Goal: Transaction & Acquisition: Obtain resource

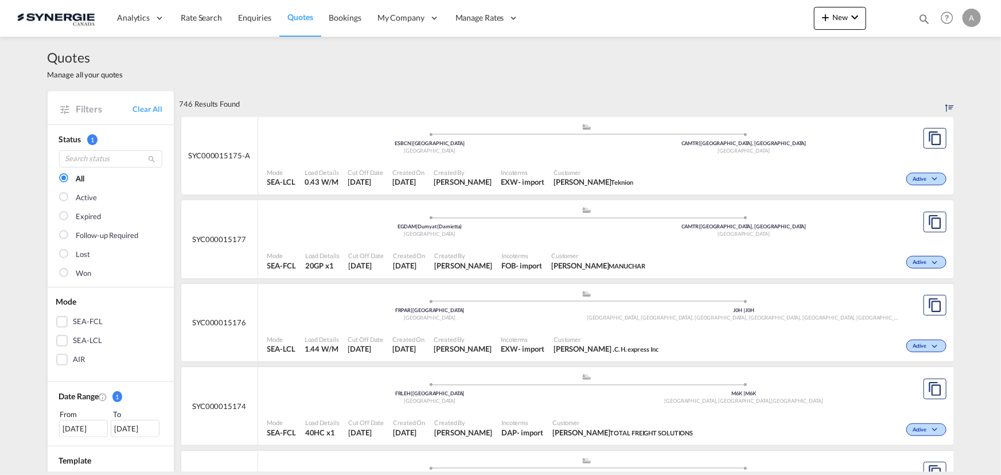
drag, startPoint x: 925, startPoint y: 20, endPoint x: 736, endPoint y: 51, distance: 191.3
click at [925, 20] on md-icon "icon-magnify" at bounding box center [924, 19] width 13 height 13
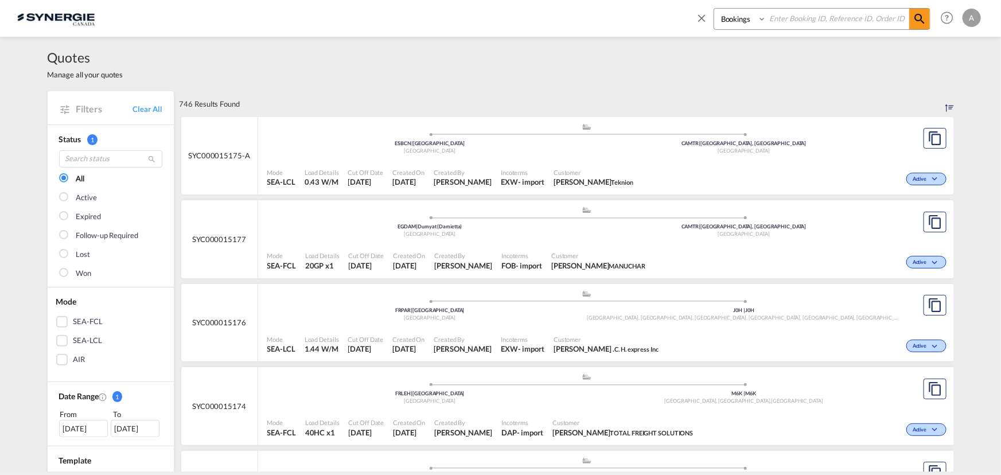
click at [726, 27] on select "Bookings Quotes Enquiries" at bounding box center [742, 19] width 55 height 21
select select "Quotes"
click at [715, 9] on select "Bookings Quotes Enquiries" at bounding box center [742, 19] width 55 height 21
click at [802, 22] on input at bounding box center [838, 19] width 143 height 20
type input "14800"
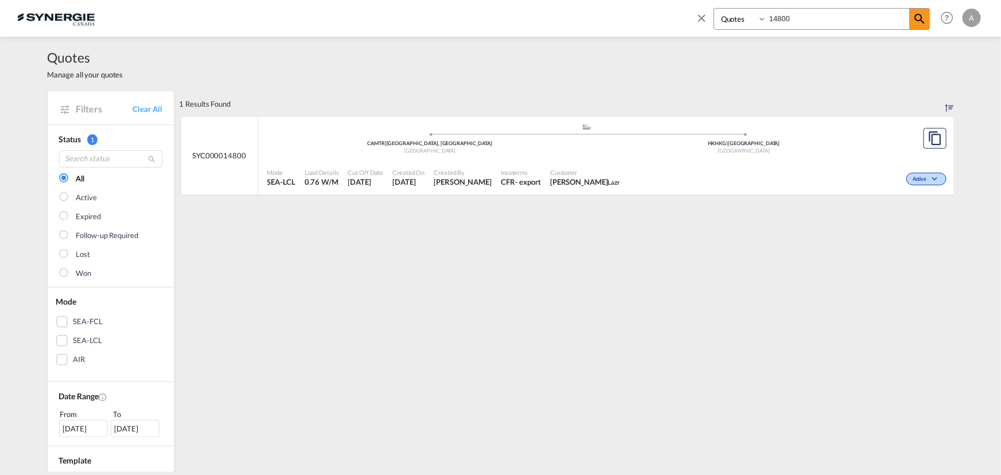
click at [579, 168] on span "Customer" at bounding box center [585, 172] width 70 height 9
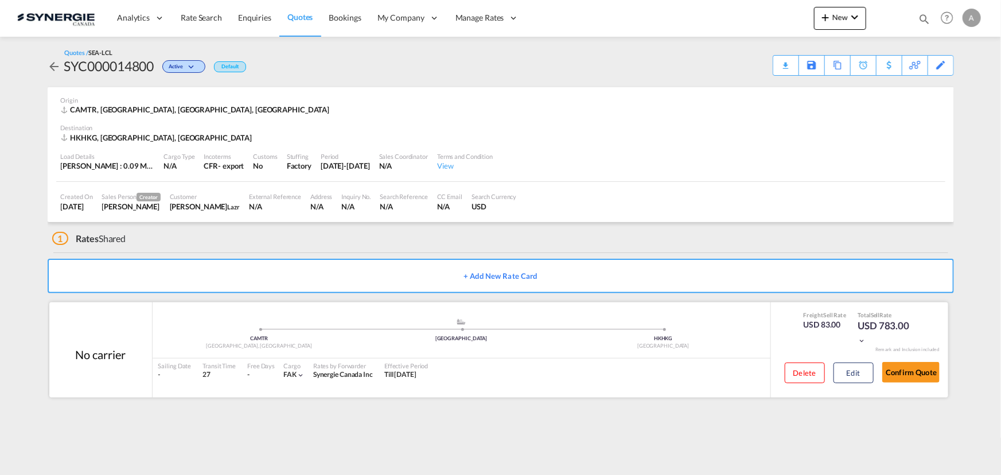
click at [856, 362] on div "Delete Edit" at bounding box center [826, 377] width 98 height 30
click at [855, 374] on button "Edit" at bounding box center [854, 373] width 40 height 21
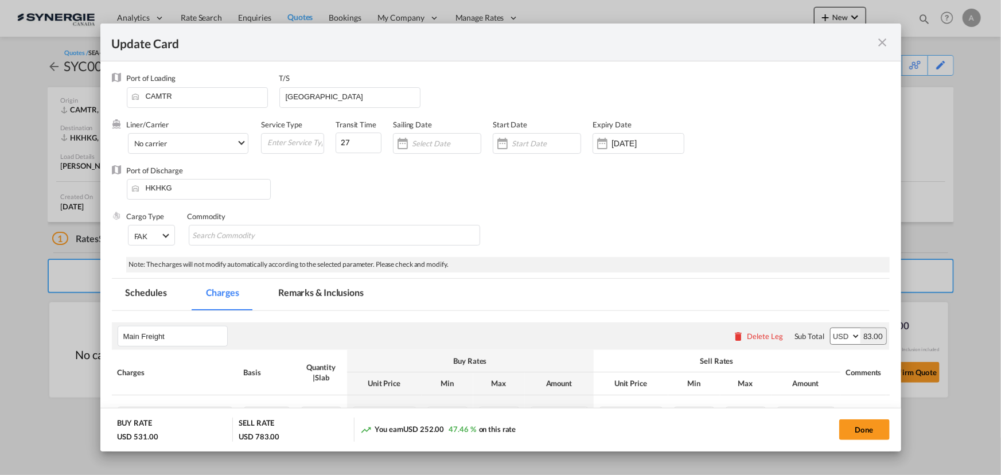
select select "per_cbm"
select select "flat"
select select "per_bl"
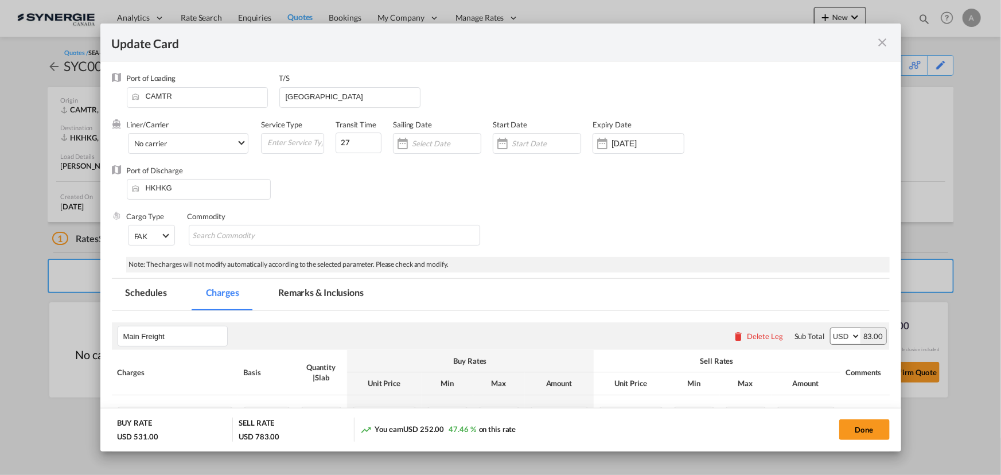
select select "per_bl"
select select "per_shipment"
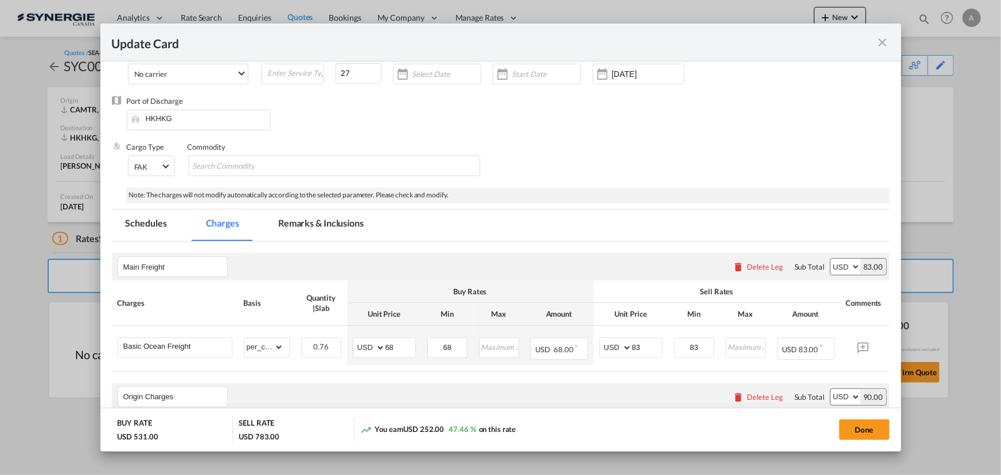
scroll to position [156, 0]
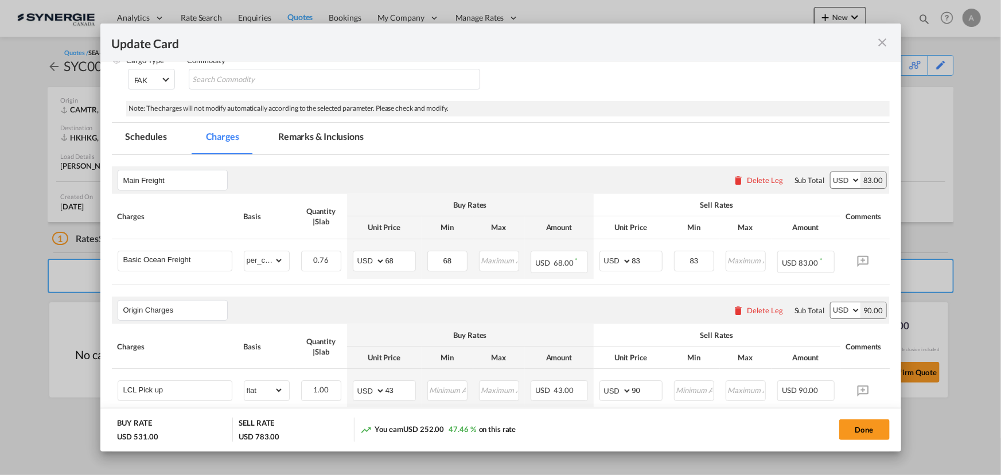
click at [882, 44] on md-icon "icon-close fg-AAA8AD m-0 pointer" at bounding box center [883, 43] width 14 height 14
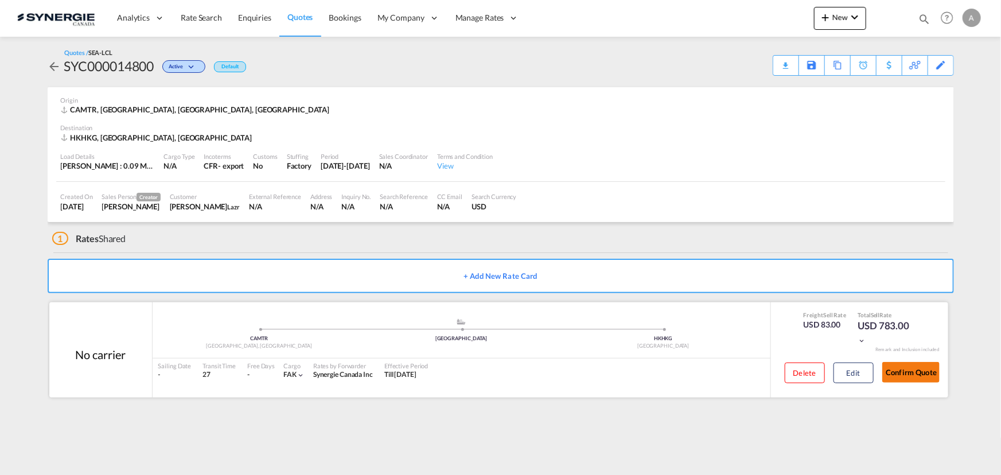
click at [913, 378] on button "Confirm Quote" at bounding box center [911, 372] width 57 height 21
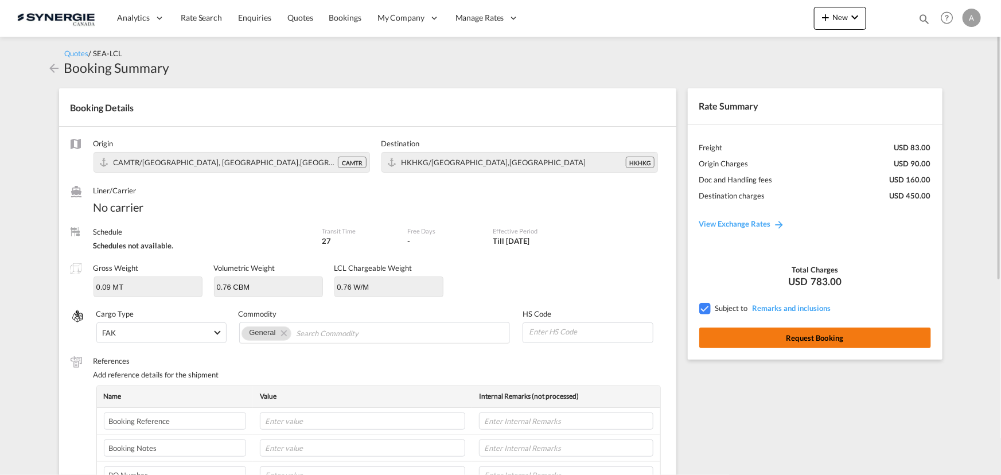
click at [820, 341] on button "Request Booking" at bounding box center [816, 338] width 232 height 21
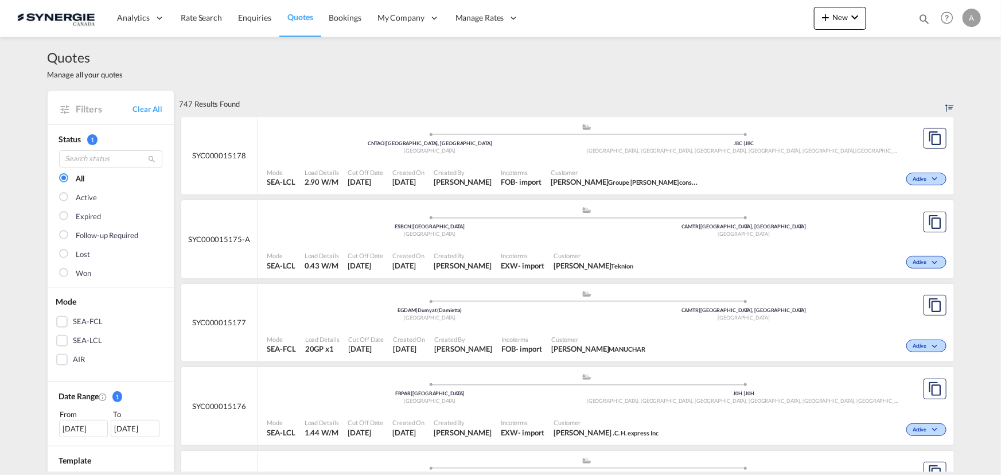
click at [923, 20] on md-icon "icon-magnify" at bounding box center [924, 19] width 13 height 13
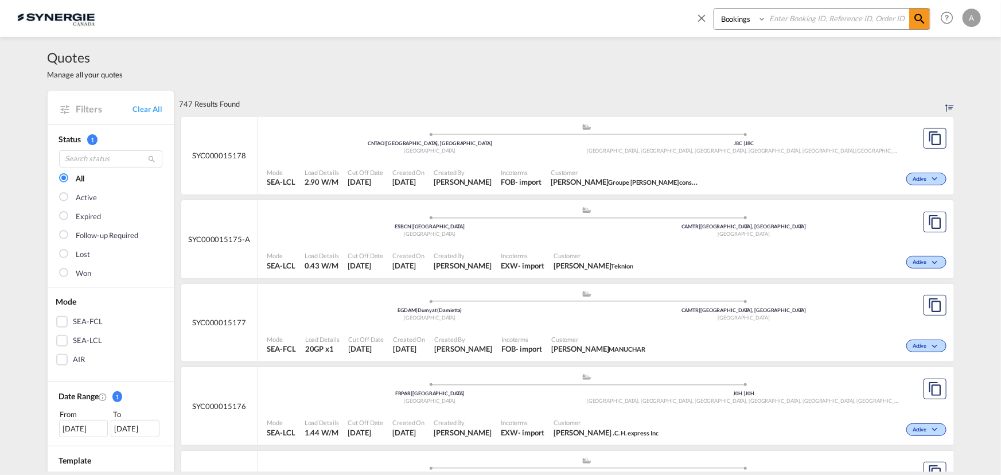
drag, startPoint x: 763, startPoint y: 21, endPoint x: 755, endPoint y: 28, distance: 11.0
click at [763, 21] on select "Bookings Quotes Enquiries" at bounding box center [742, 19] width 55 height 21
select select "Quotes"
click at [715, 9] on select "Bookings Quotes Enquiries" at bounding box center [742, 19] width 55 height 21
click at [803, 21] on input at bounding box center [838, 19] width 143 height 20
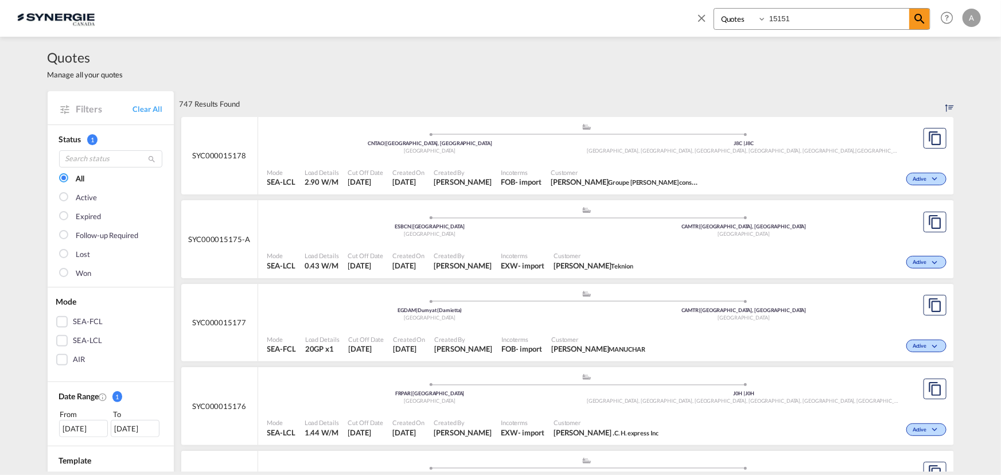
type input "15151"
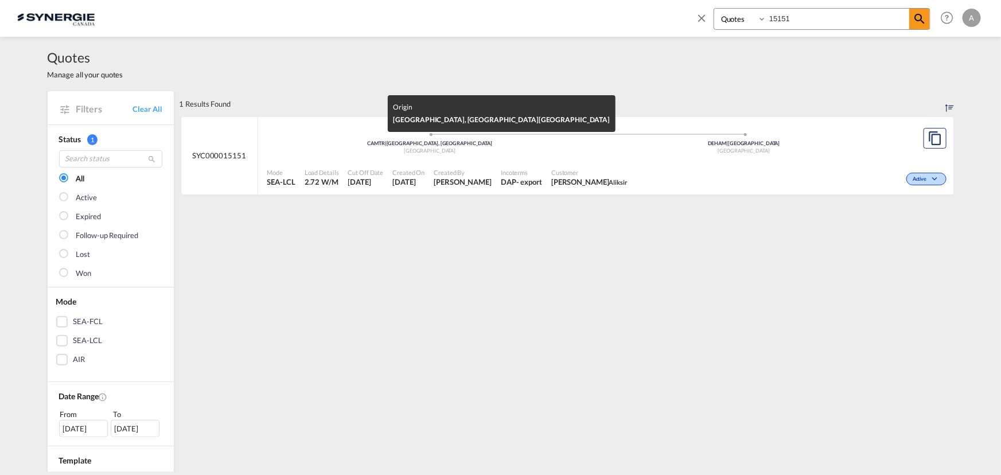
click at [471, 149] on div "Canada" at bounding box center [430, 150] width 315 height 7
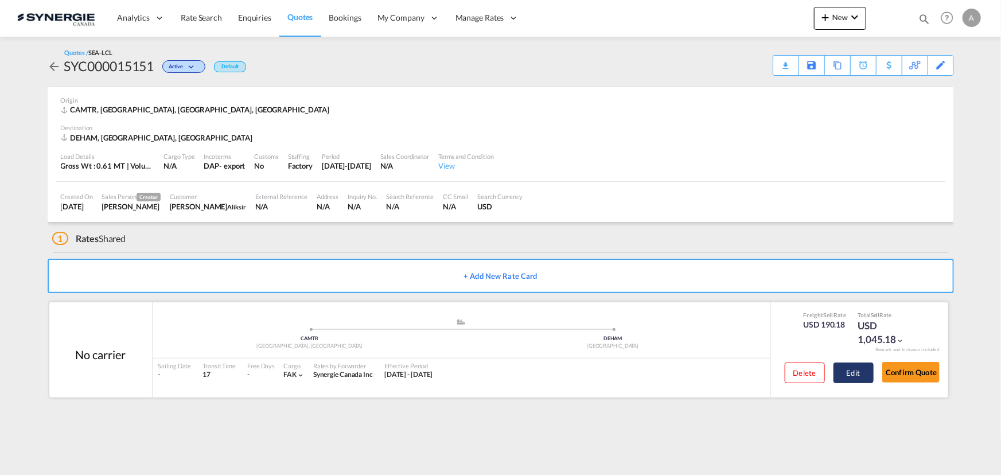
click at [867, 375] on button "Edit" at bounding box center [854, 373] width 40 height 21
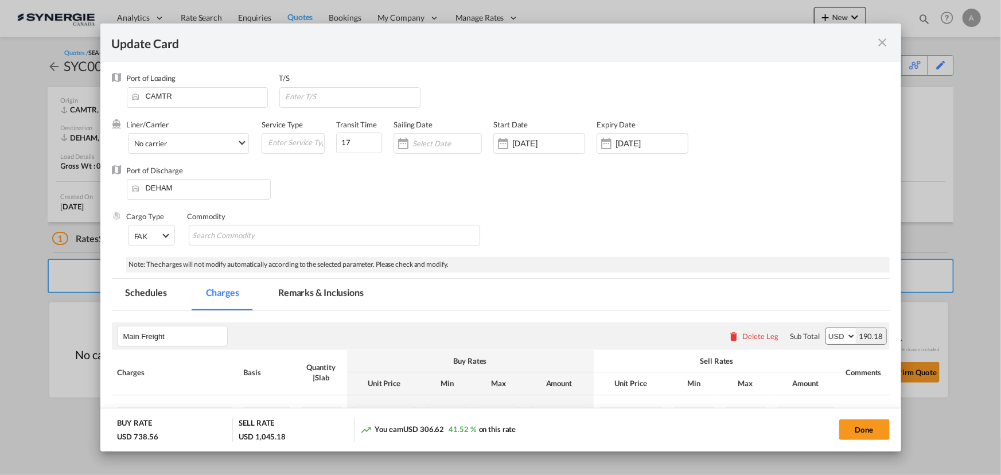
select select "per_cbm"
select select "flat"
select select "per_shipment"
select select "per_bl"
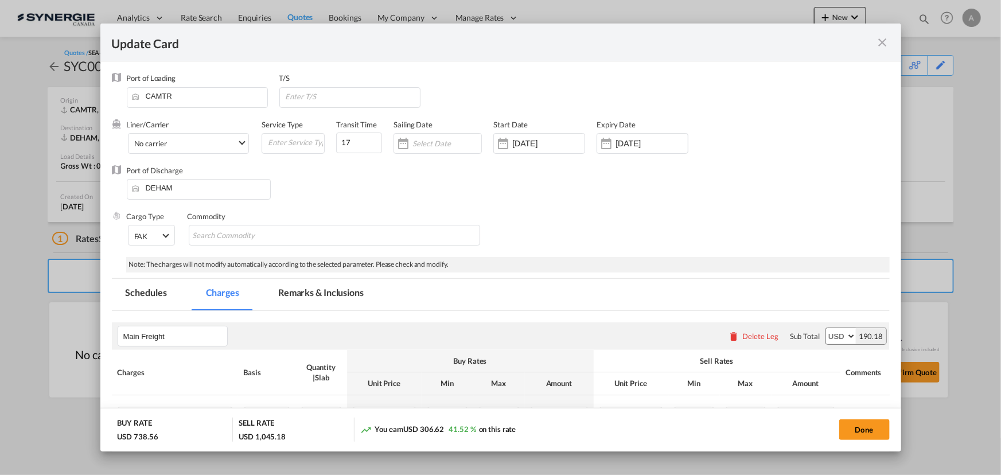
select select "per_bl"
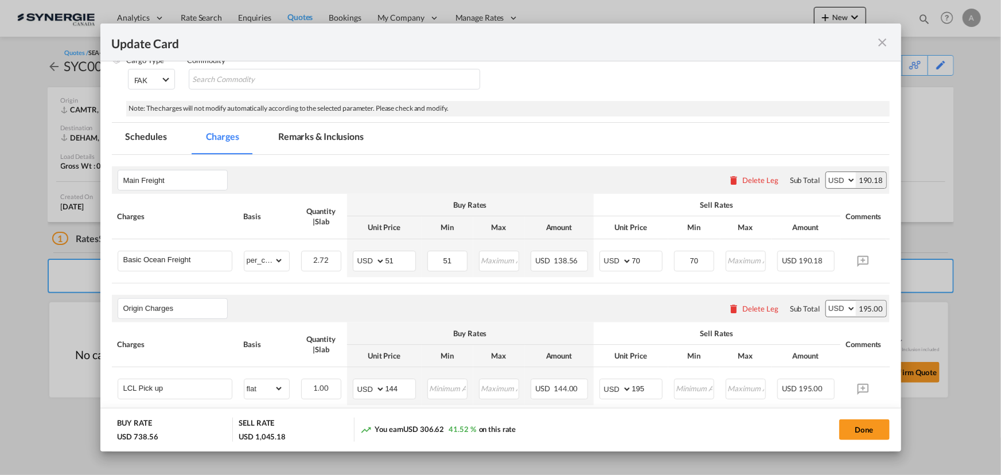
click at [882, 43] on md-icon "icon-close fg-AAA8AD m-0 pointer" at bounding box center [883, 43] width 14 height 14
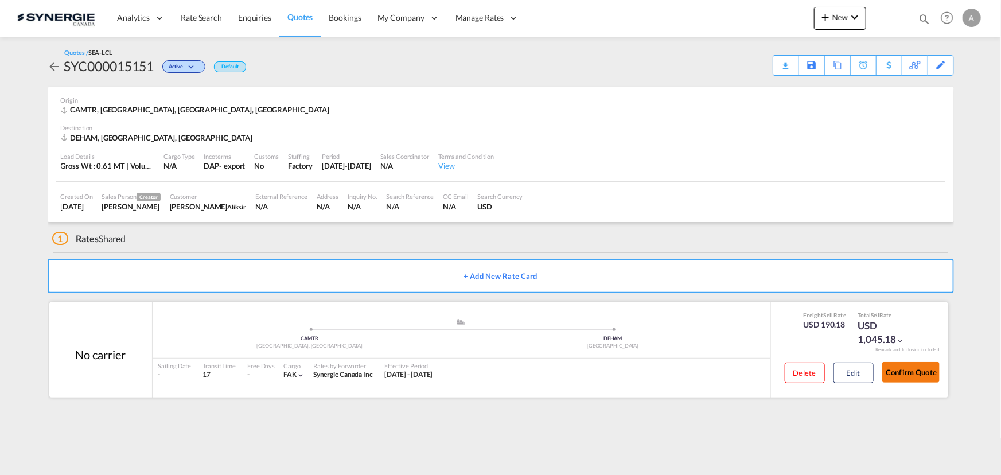
click at [893, 373] on button "Confirm Quote" at bounding box center [911, 372] width 57 height 21
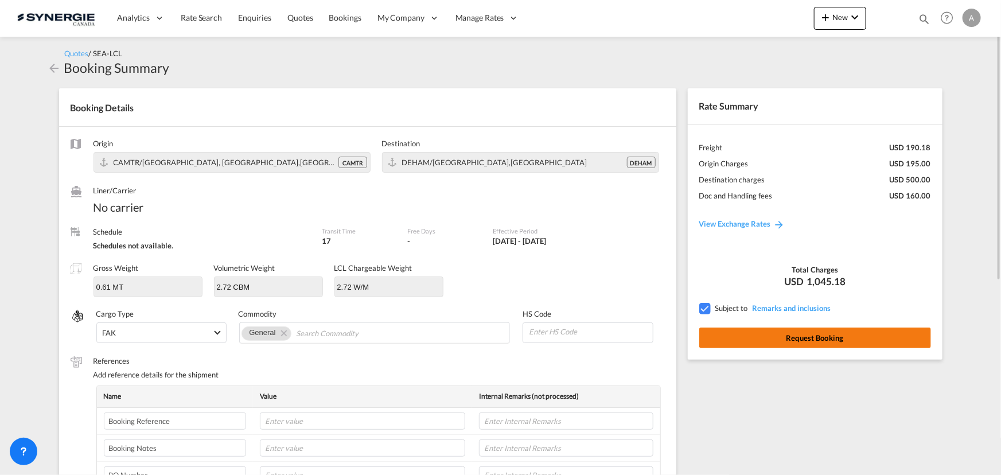
click at [852, 334] on button "Request Booking" at bounding box center [816, 338] width 232 height 21
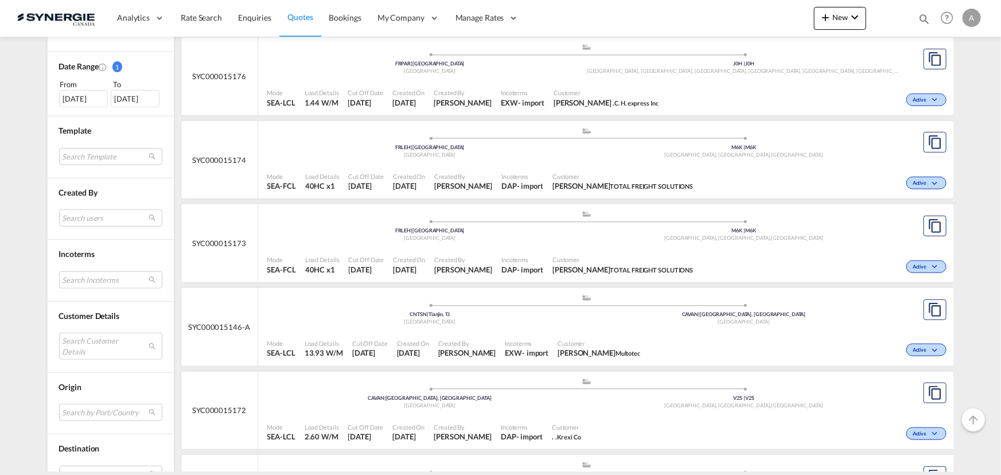
scroll to position [469, 0]
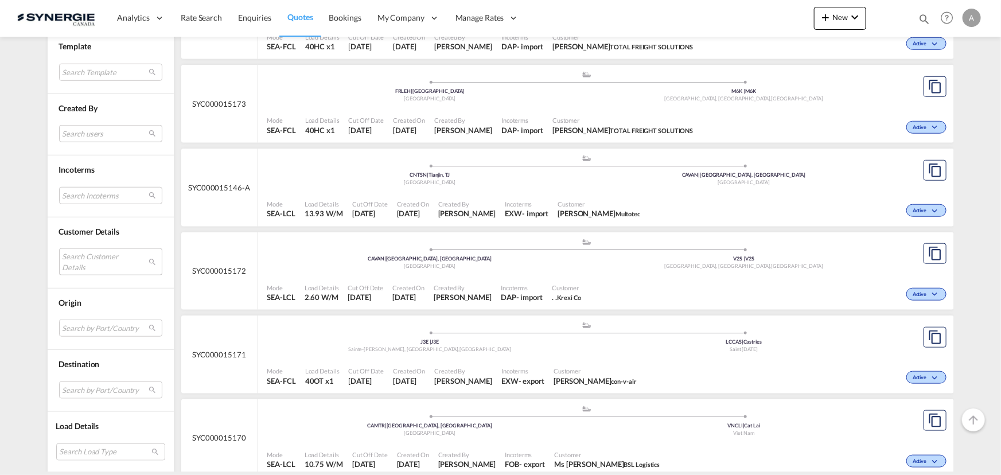
click at [85, 251] on md-select "Search Customer Details user name user [PERSON_NAME] . [PERSON_NAME][EMAIL_ADDR…" at bounding box center [110, 262] width 103 height 26
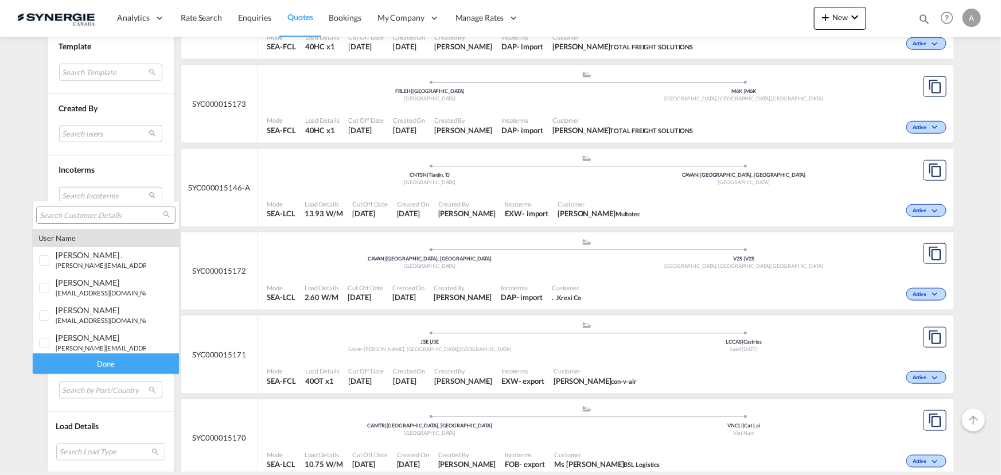
click at [97, 214] on input "search" at bounding box center [101, 216] width 123 height 10
type input "teknion"
click at [44, 263] on div at bounding box center [44, 256] width 11 height 11
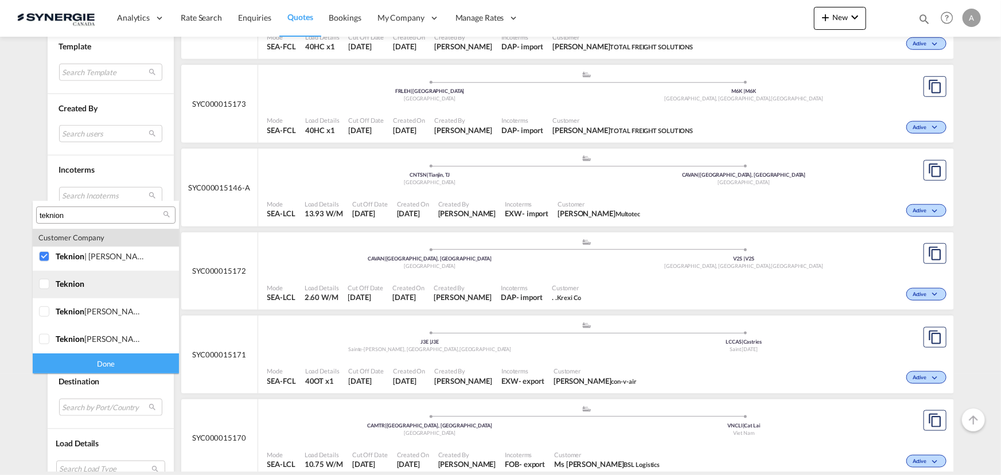
click at [45, 290] on div at bounding box center [44, 284] width 11 height 11
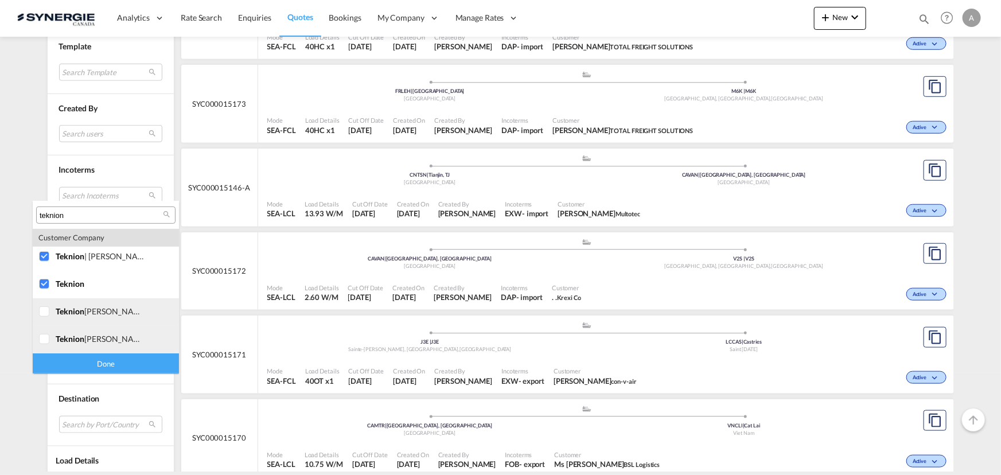
drag, startPoint x: 46, startPoint y: 309, endPoint x: 50, endPoint y: 329, distance: 20.5
click at [46, 310] on div at bounding box center [44, 311] width 11 height 11
drag, startPoint x: 49, startPoint y: 335, endPoint x: 61, endPoint y: 349, distance: 18.7
click at [50, 338] on div at bounding box center [44, 339] width 11 height 11
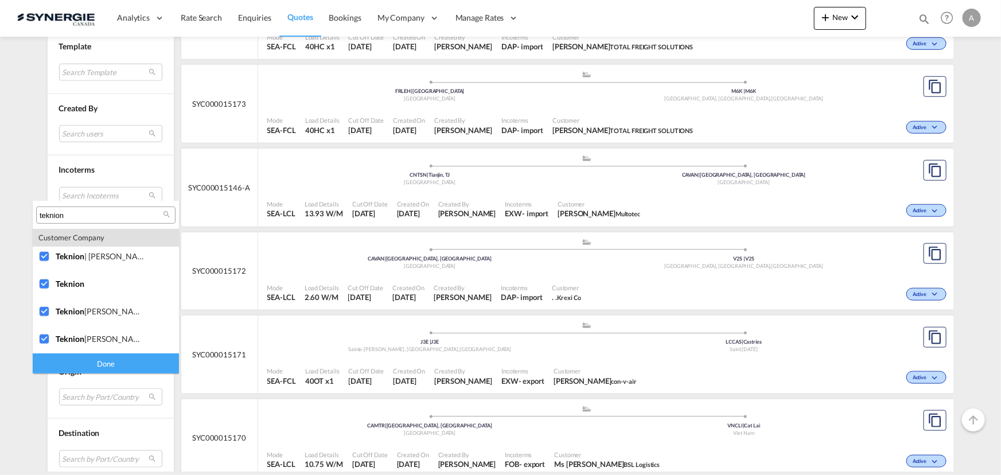
click at [77, 366] on div "Done" at bounding box center [106, 364] width 146 height 20
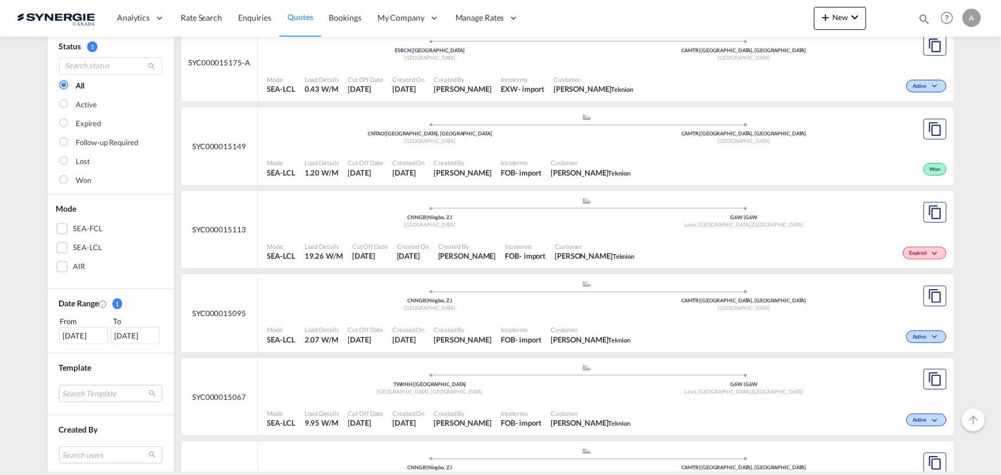
scroll to position [104, 0]
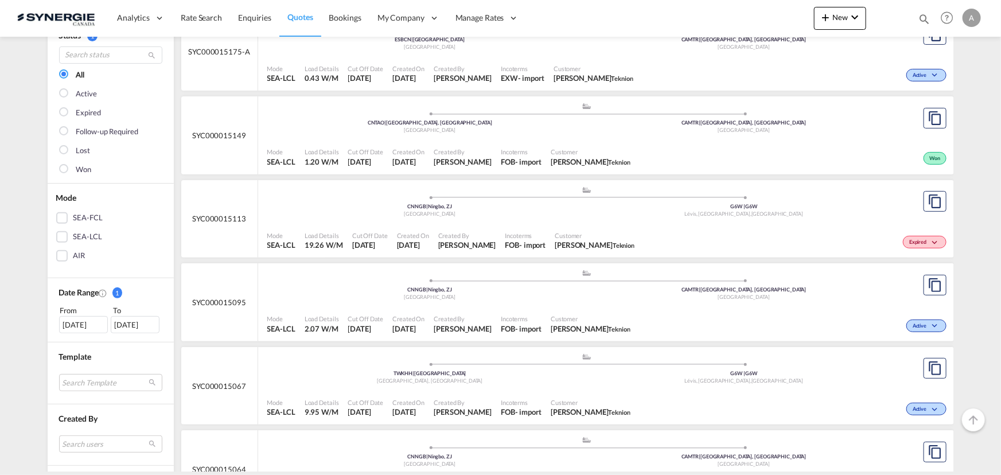
click at [499, 220] on div ".a{fill:#aaa8ad;} .a{fill:#aaa8ad;} CNNGB | Ningbo, ZJ China G6W | G6W Lévis, Q…" at bounding box center [587, 204] width 640 height 37
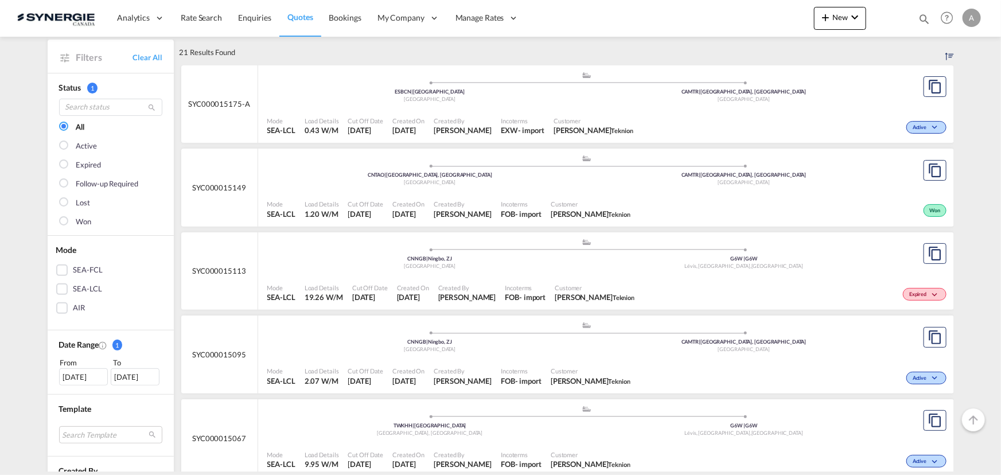
click at [464, 288] on span "Created By" at bounding box center [467, 288] width 58 height 9
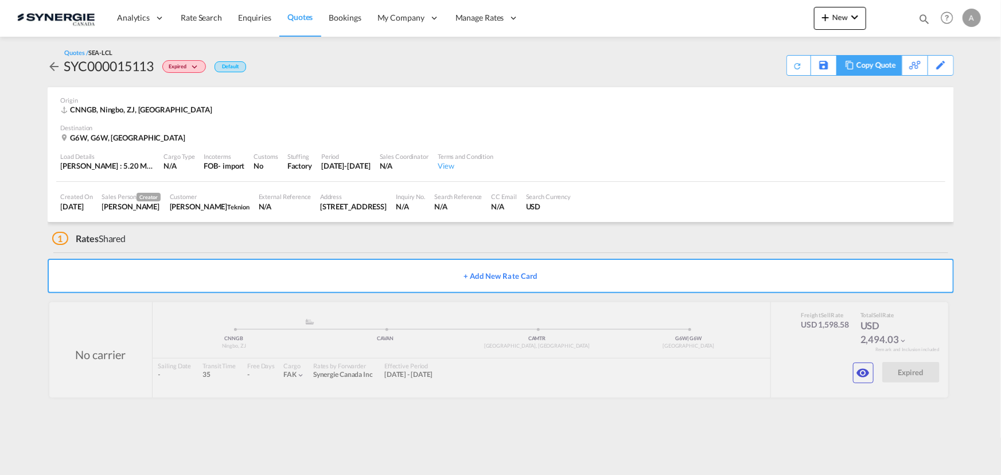
click at [883, 68] on div "Copy Quote" at bounding box center [876, 66] width 39 height 20
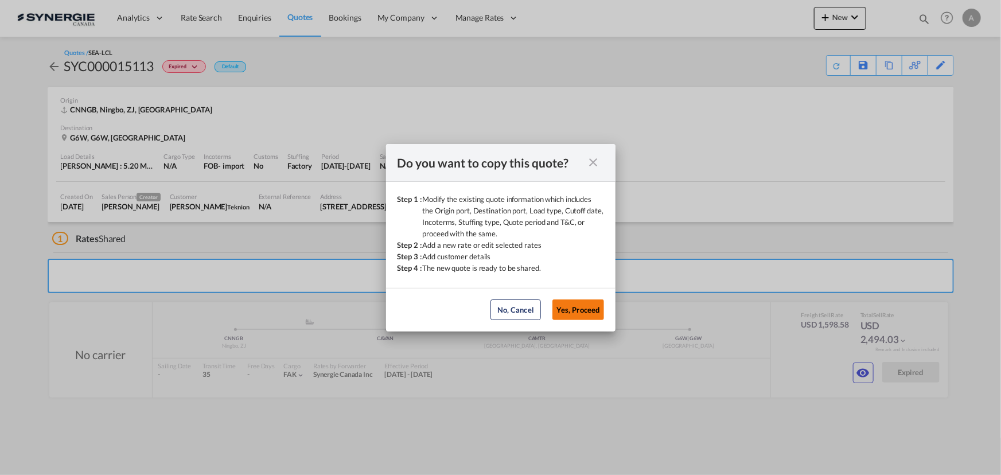
click at [583, 310] on button "Yes, Proceed" at bounding box center [579, 310] width 52 height 21
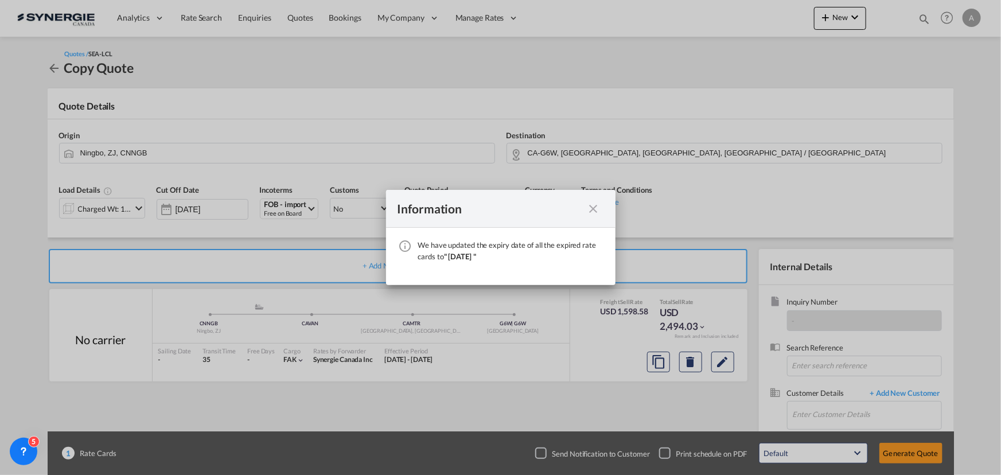
click at [594, 207] on md-icon "icon-close fg-AAA8AD cursor" at bounding box center [594, 209] width 14 height 14
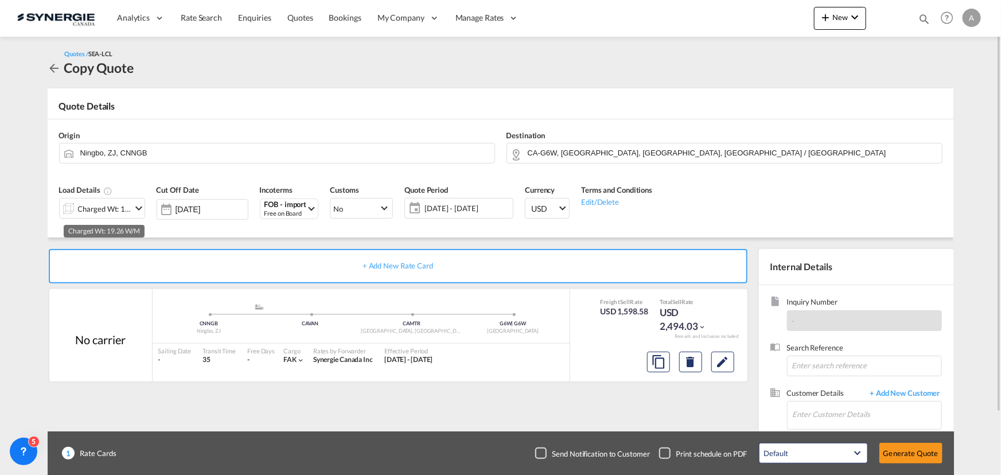
click at [95, 211] on div "Charged Wt: 19.26 W/M" at bounding box center [105, 209] width 54 height 16
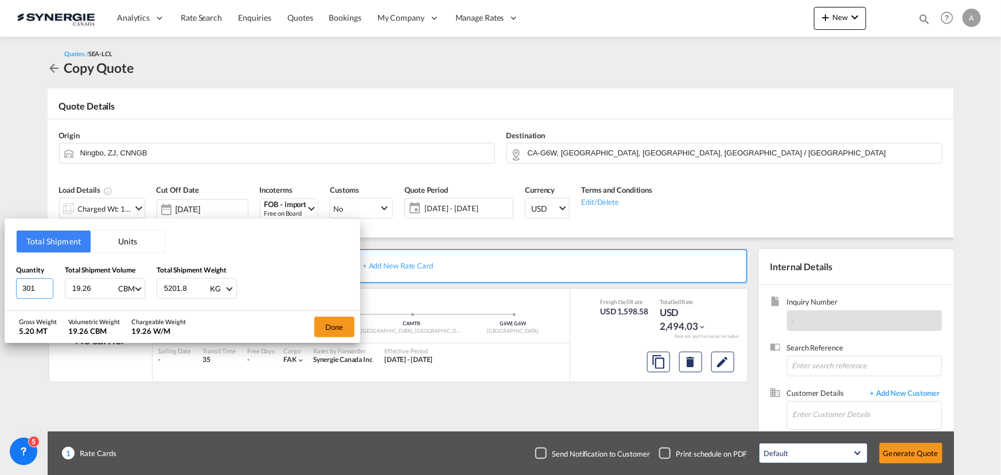
drag, startPoint x: 41, startPoint y: 291, endPoint x: -85, endPoint y: 282, distance: 126.0
click at [0, 282] on html "Analytics Reports Dashboard Rate Search Enquiries Quotes" at bounding box center [500, 237] width 1001 height 475
type input "3"
type input "1.34"
click at [189, 283] on input "837.69" at bounding box center [186, 289] width 46 height 20
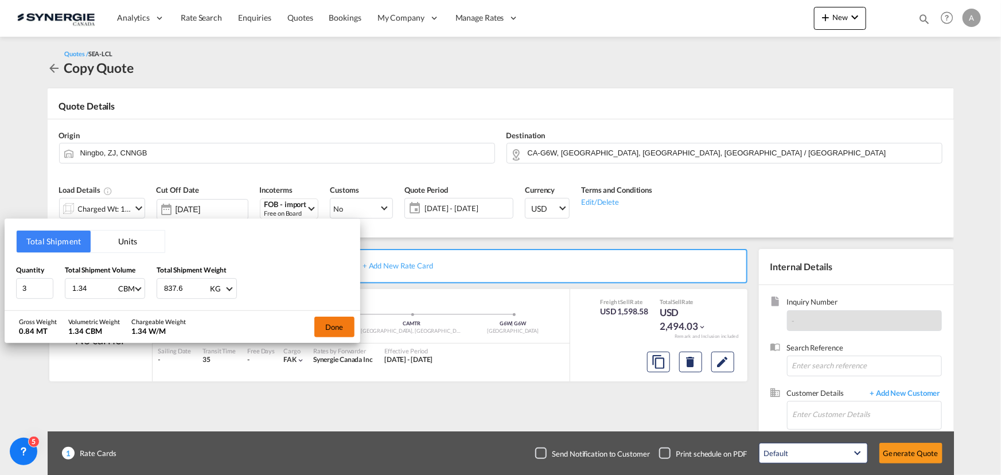
type input "837.6"
click at [328, 323] on button "Done" at bounding box center [335, 327] width 40 height 21
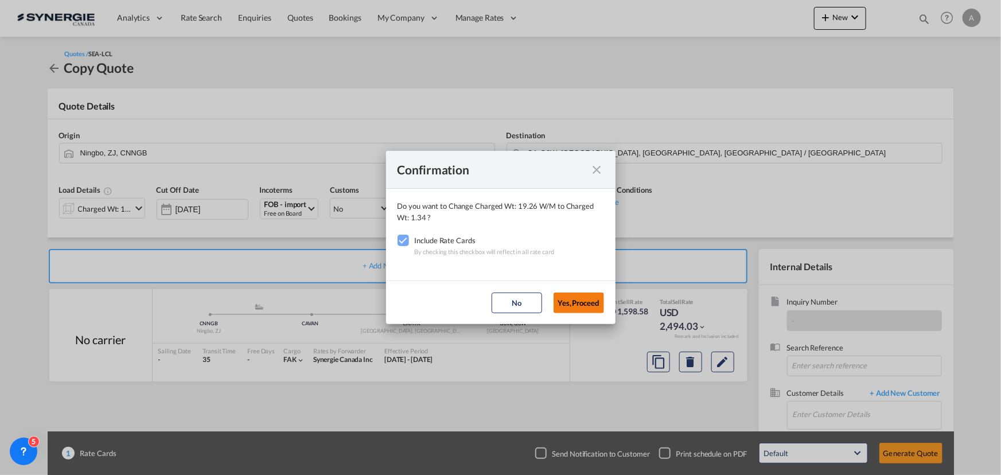
click at [576, 304] on button "Yes,Proceed" at bounding box center [579, 303] width 51 height 21
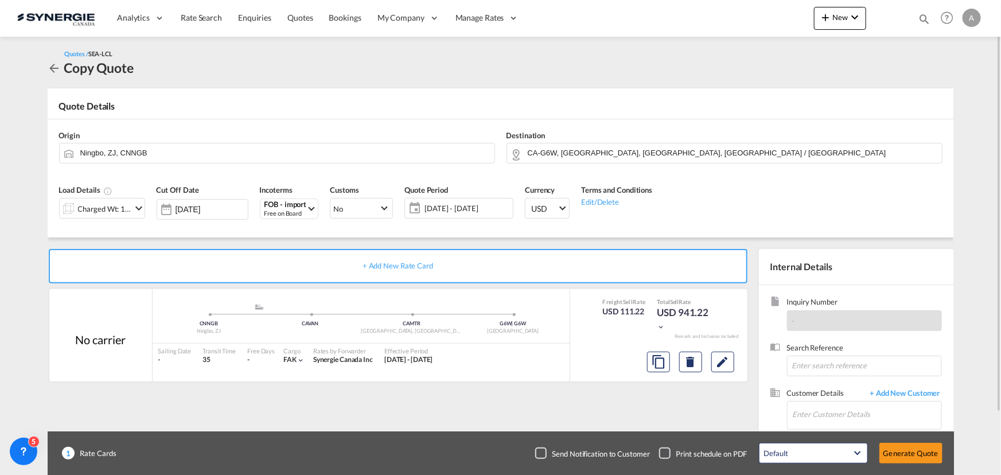
click at [476, 212] on span "01 - 31 Oct 2025" at bounding box center [468, 208] width 86 height 10
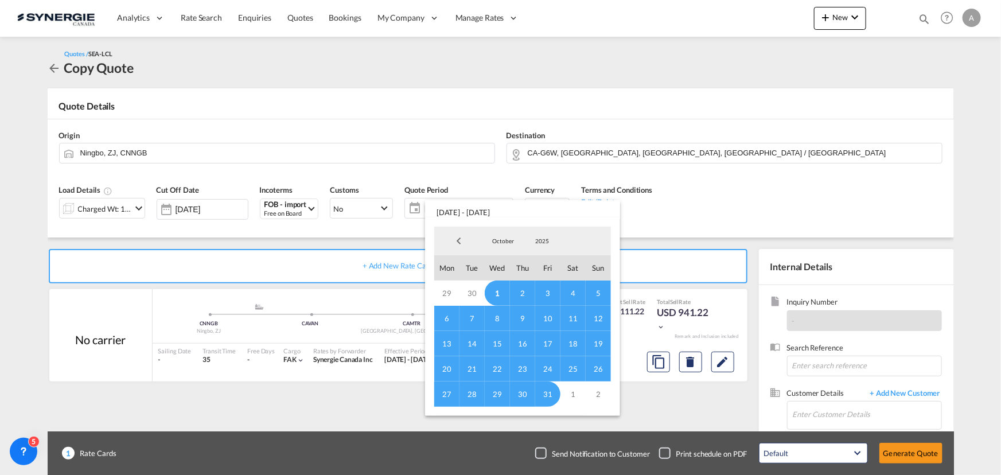
click at [496, 290] on span "1" at bounding box center [497, 293] width 25 height 25
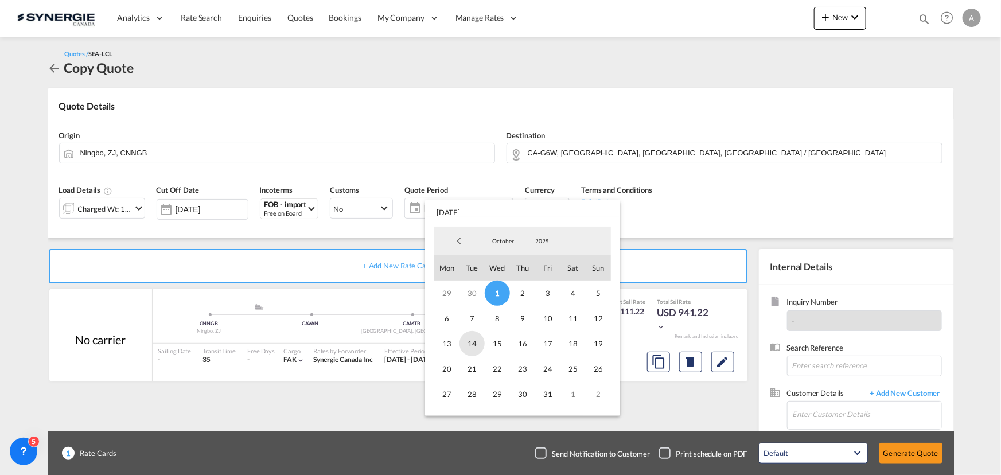
click at [469, 345] on span "14" at bounding box center [472, 343] width 25 height 25
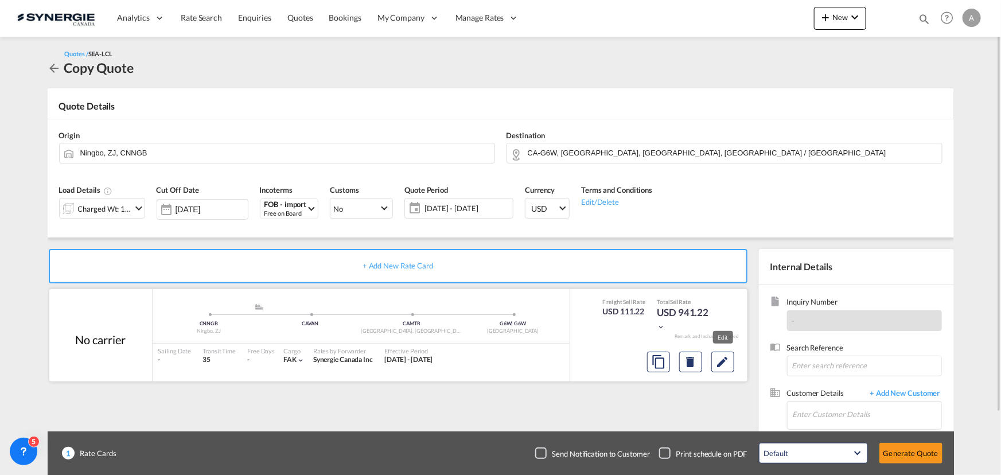
click at [735, 367] on div at bounding box center [691, 362] width 96 height 28
click at [725, 365] on md-icon "Edit" at bounding box center [723, 362] width 14 height 14
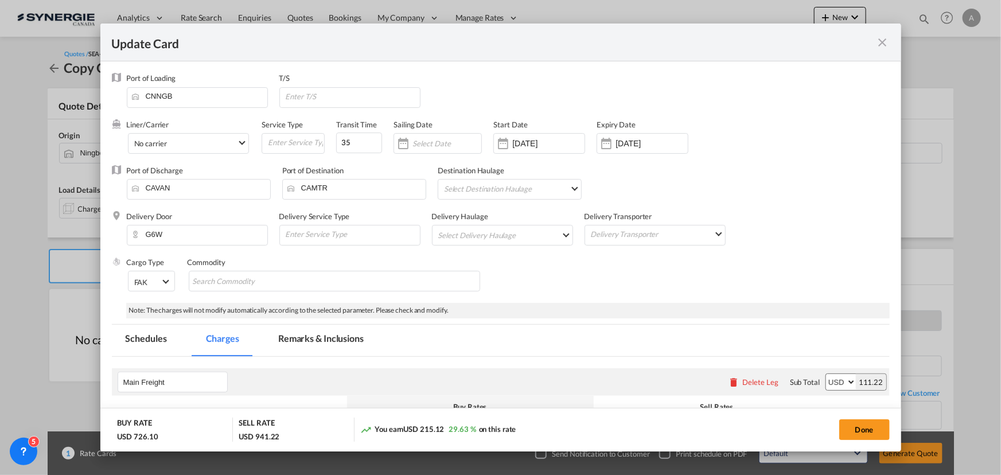
select select "per_w/m"
select select "per_kg"
select select "flat"
select select "per_bl"
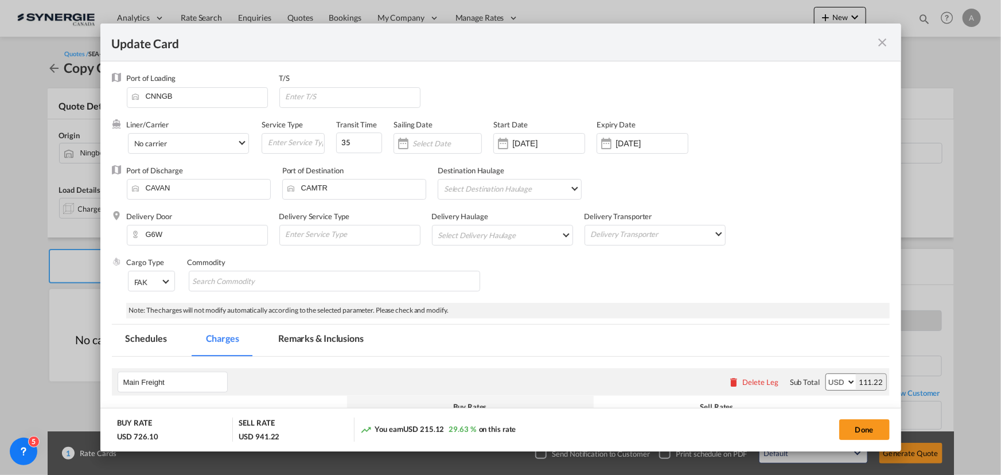
select select "per_bl"
select select "per_shipment"
click at [574, 146] on input "26 Sep 2025" at bounding box center [549, 143] width 72 height 9
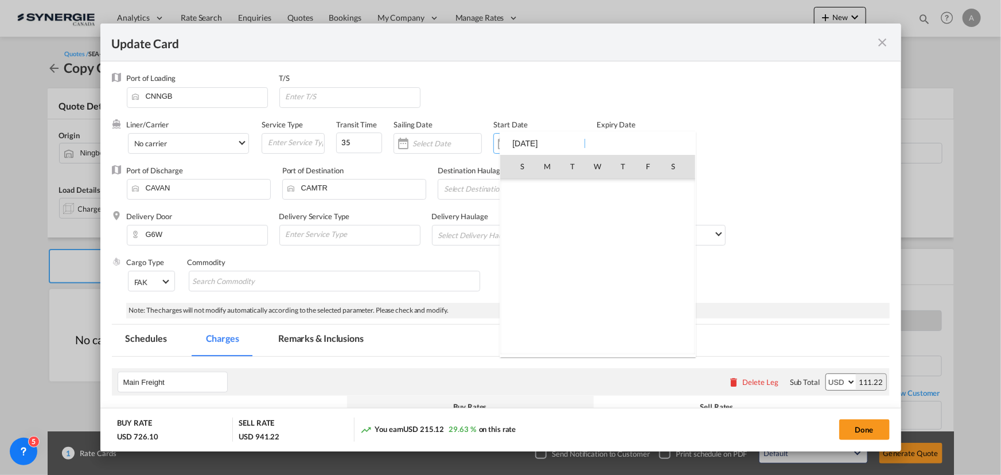
scroll to position [265852, 0]
drag, startPoint x: 596, startPoint y: 338, endPoint x: 616, endPoint y: 157, distance: 182.5
click at [596, 337] on span "1" at bounding box center [598, 343] width 24 height 24
type input "[DATE]"
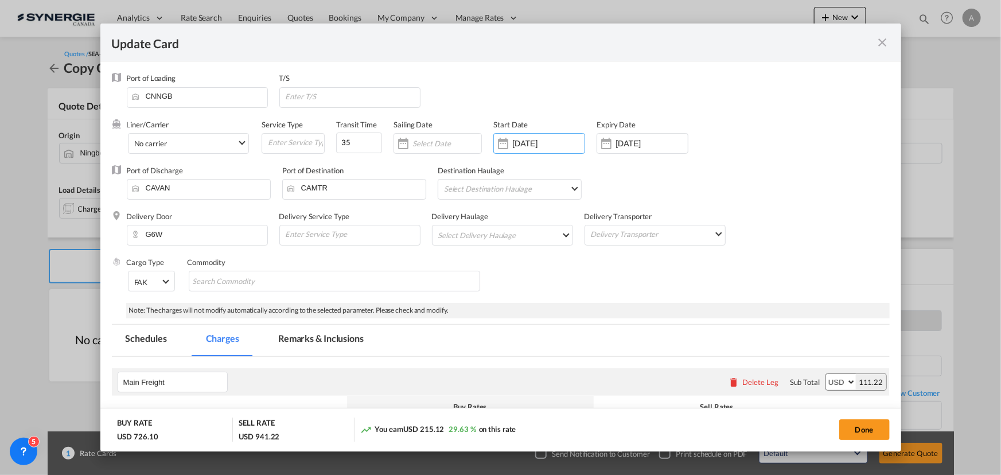
click at [620, 141] on input "31 Oct 2025" at bounding box center [652, 143] width 72 height 9
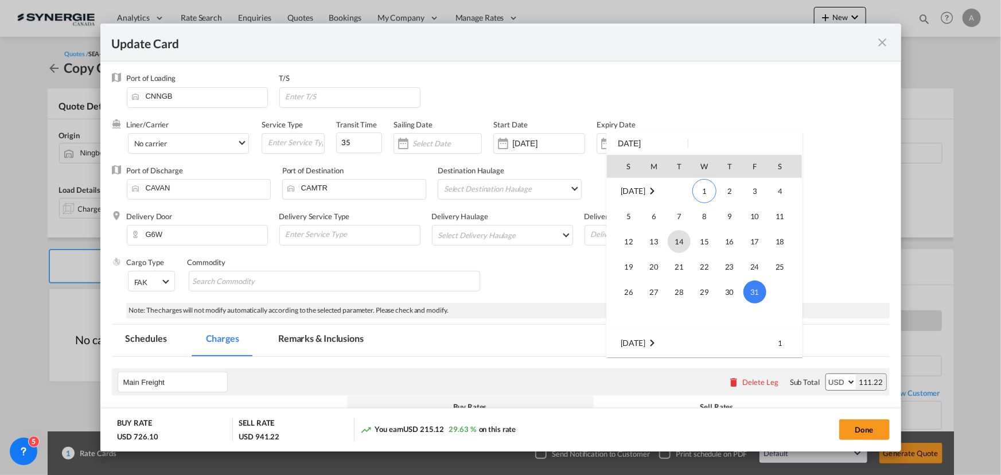
click at [681, 245] on span "14" at bounding box center [679, 241] width 23 height 23
type input "14 Oct 2025"
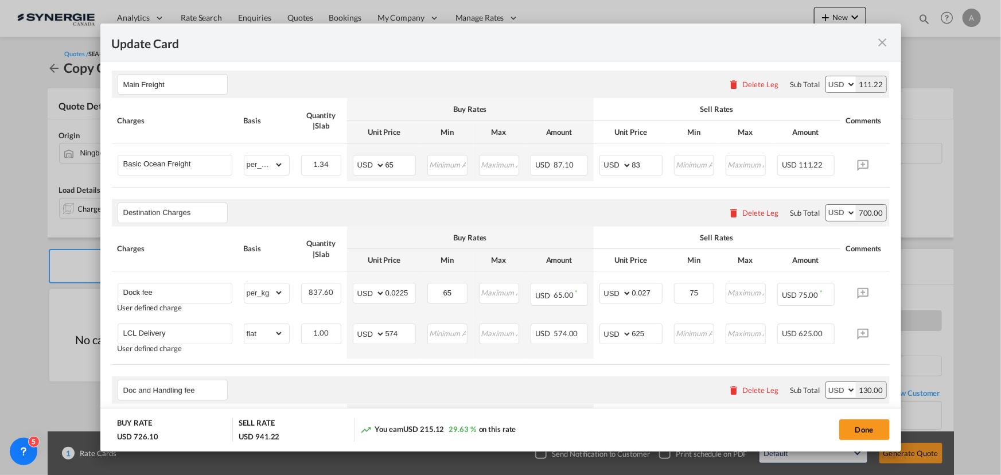
scroll to position [313, 0]
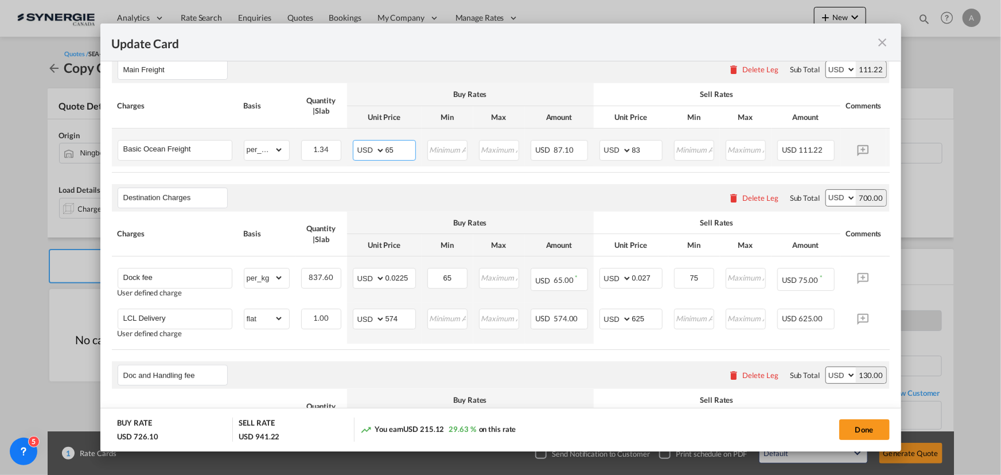
drag, startPoint x: 402, startPoint y: 153, endPoint x: 448, endPoint y: 163, distance: 47.1
click at [369, 149] on md-input-container "AED AFN ALL AMD ANG AOA ARS AUD AWG AZN BAM BBD BDT BGN BHD BIF BMD BND BOB BRL…" at bounding box center [384, 150] width 63 height 21
type input "5"
type input "70"
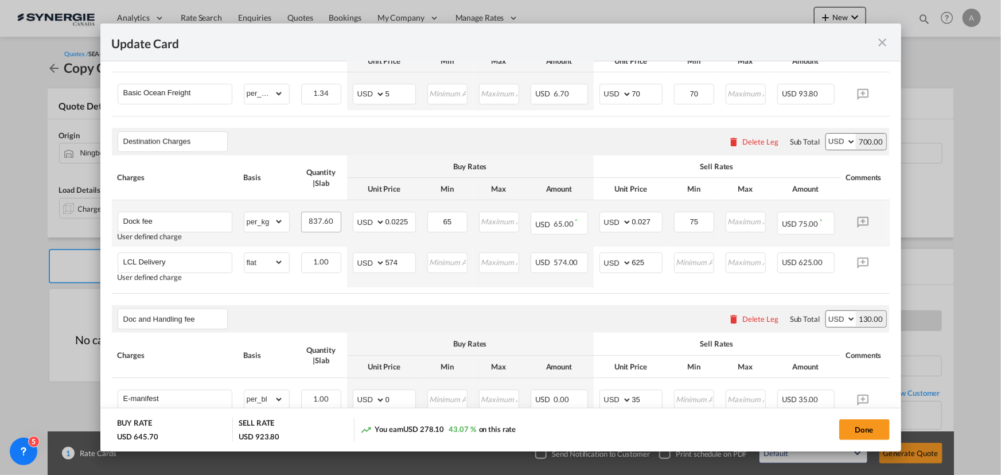
scroll to position [317, 0]
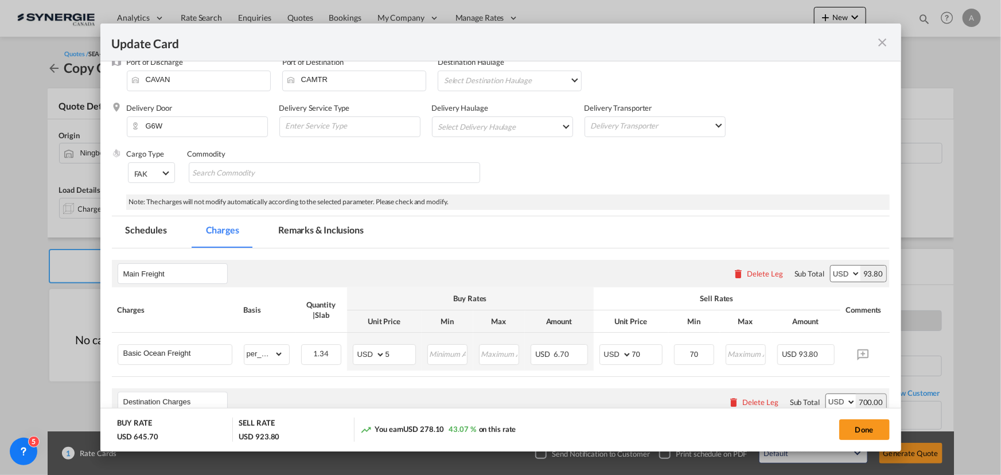
click at [298, 232] on md-tab-item "Remarks & Inclusions" at bounding box center [321, 232] width 113 height 32
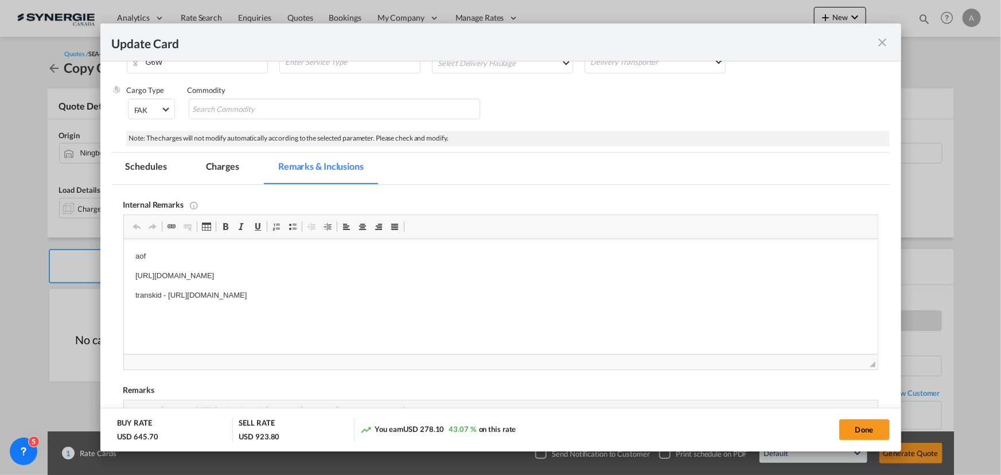
scroll to position [191, 0]
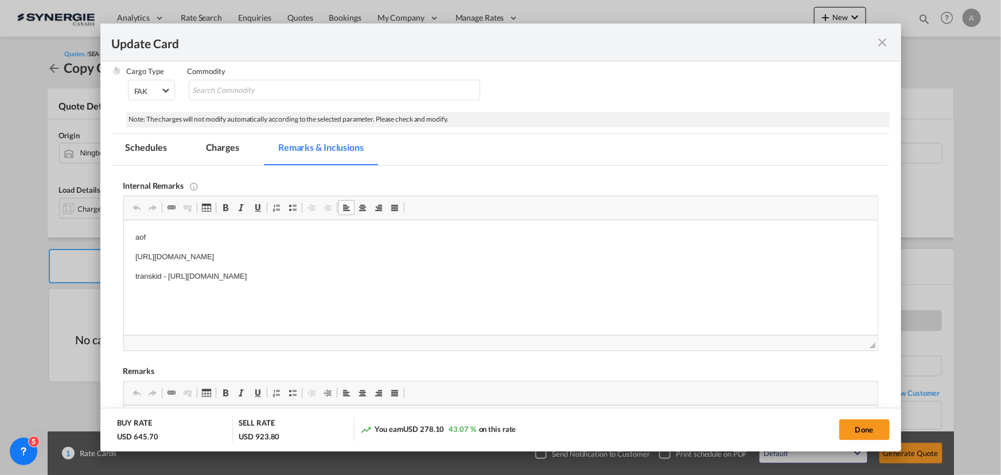
drag, startPoint x: 438, startPoint y: 252, endPoint x: 206, endPoint y: 243, distance: 232.6
click at [123, 256] on html "aof https://app.frontapp.com/open/cnv_qa3kznz?key=CLtYr0_rrdL8V8tg3l8fcxW-NrDIh…" at bounding box center [500, 266] width 754 height 93
click at [183, 235] on p "aof" at bounding box center [500, 238] width 731 height 12
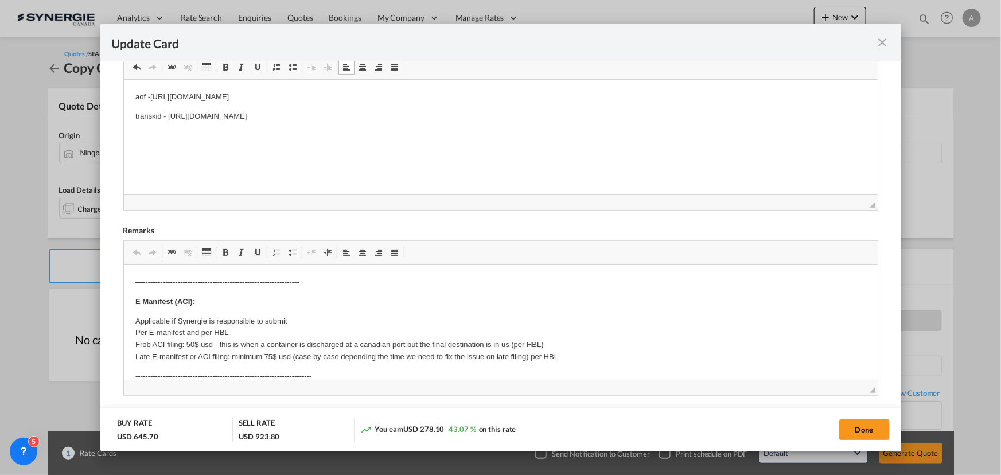
scroll to position [296, 0]
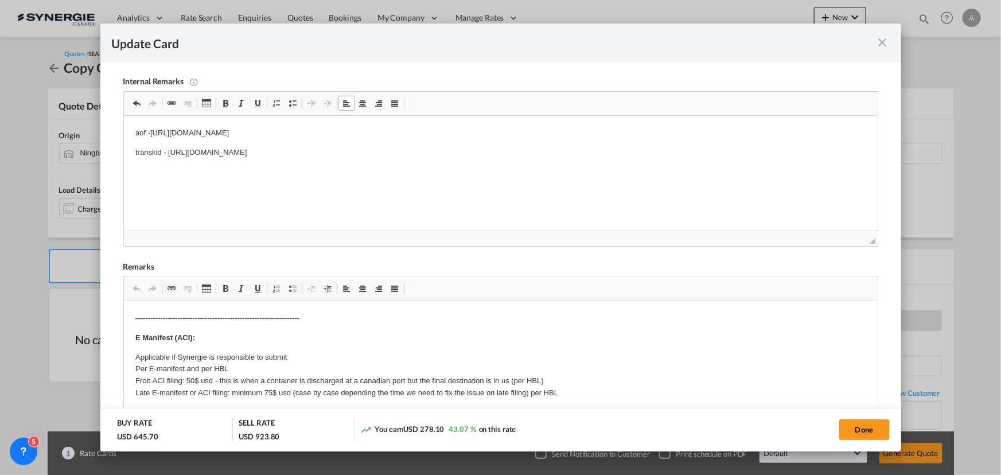
click at [410, 161] on body "aof - https://app.frontapp.com/open/cnv_qifoocv?key=V9zIZ15OnZyBejAacURCd8rn2iK…" at bounding box center [500, 152] width 731 height 51
drag, startPoint x: 487, startPoint y: 157, endPoint x: 166, endPoint y: 158, distance: 320.2
click at [166, 158] on p "transkid - https://app.frontapp.com/open/cnv_qak2jin?key=KLZMOZg_Anws1squCMxb4m…" at bounding box center [500, 153] width 731 height 12
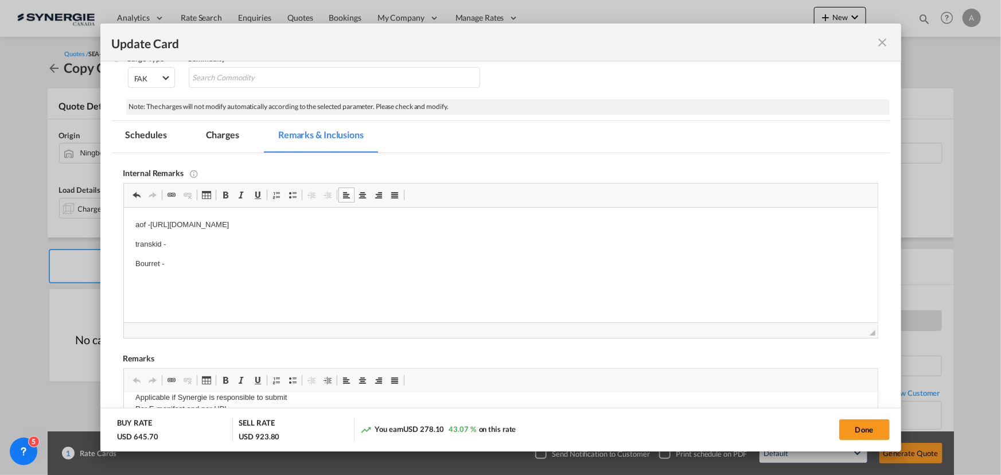
scroll to position [139, 0]
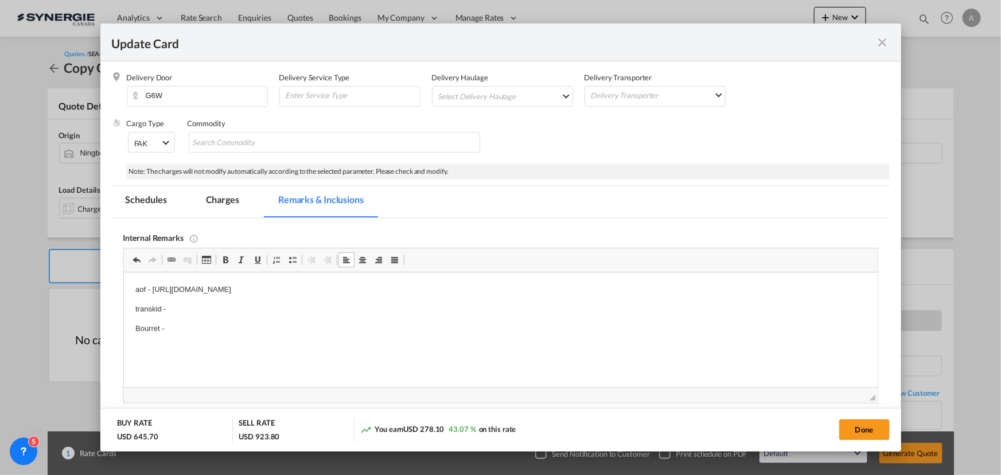
click at [219, 325] on p "Bourret -" at bounding box center [500, 329] width 731 height 12
click at [236, 345] on p "Soumission rapide - 8391317" at bounding box center [500, 345] width 731 height 12
click at [176, 326] on p "Editor, editor4" at bounding box center [500, 332] width 731 height 12
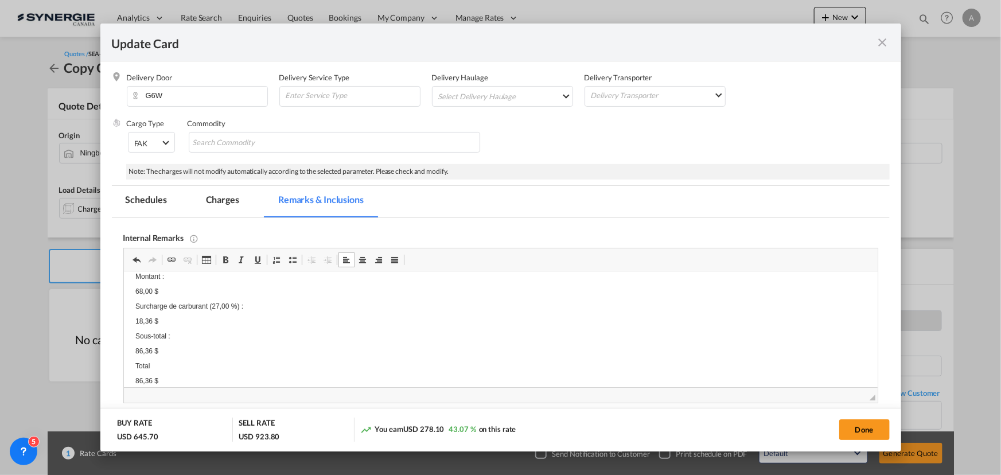
scroll to position [0, 0]
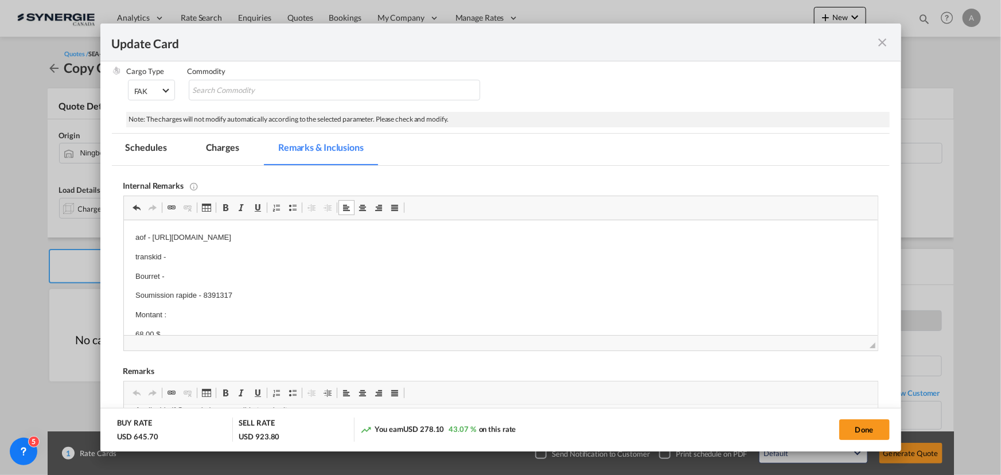
click at [240, 148] on md-tab-item "Charges" at bounding box center [222, 150] width 61 height 32
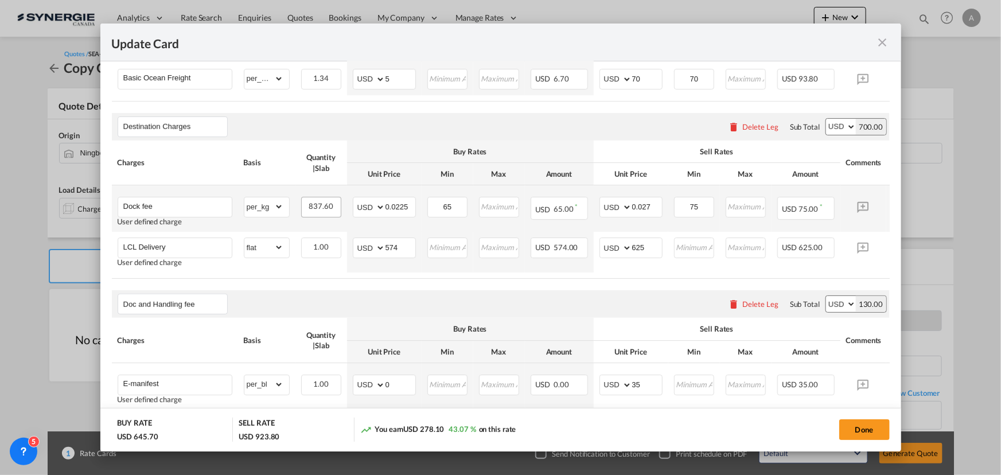
scroll to position [400, 0]
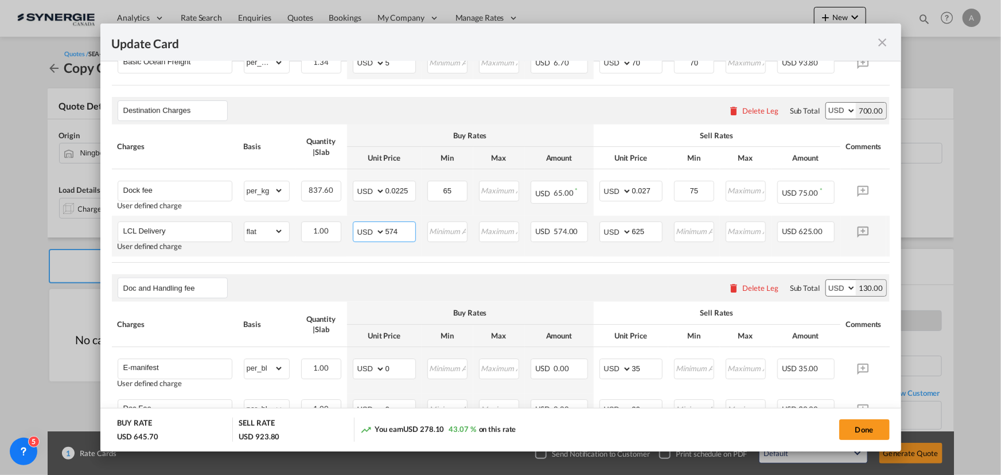
drag, startPoint x: 397, startPoint y: 239, endPoint x: 341, endPoint y: 237, distance: 55.7
click at [342, 238] on tr "LCL Delivery User defined charge Please Enter Already Exists gross_weight volum…" at bounding box center [518, 236] width 813 height 41
type input "65"
drag, startPoint x: 645, startPoint y: 234, endPoint x: 510, endPoint y: 238, distance: 135.5
click at [514, 238] on tr "LCL Delivery User defined charge Please Enter Already Exists gross_weight volum…" at bounding box center [518, 236] width 813 height 41
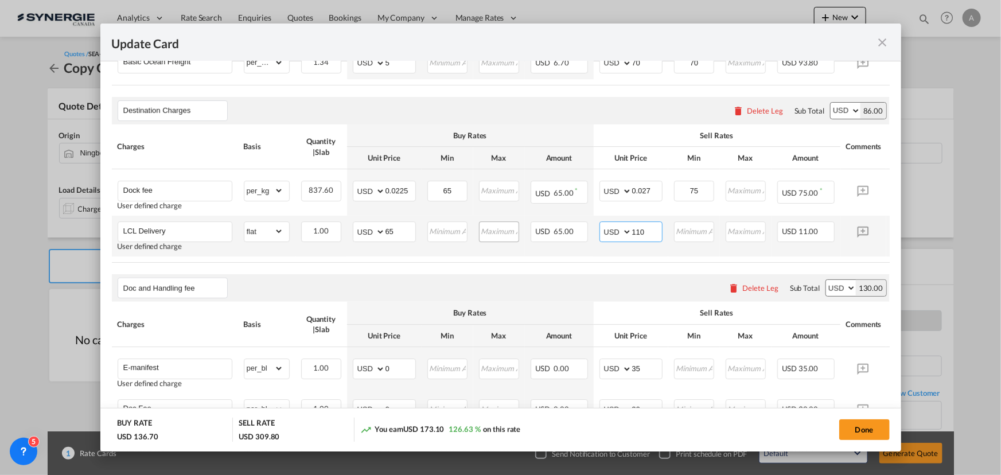
type input "110"
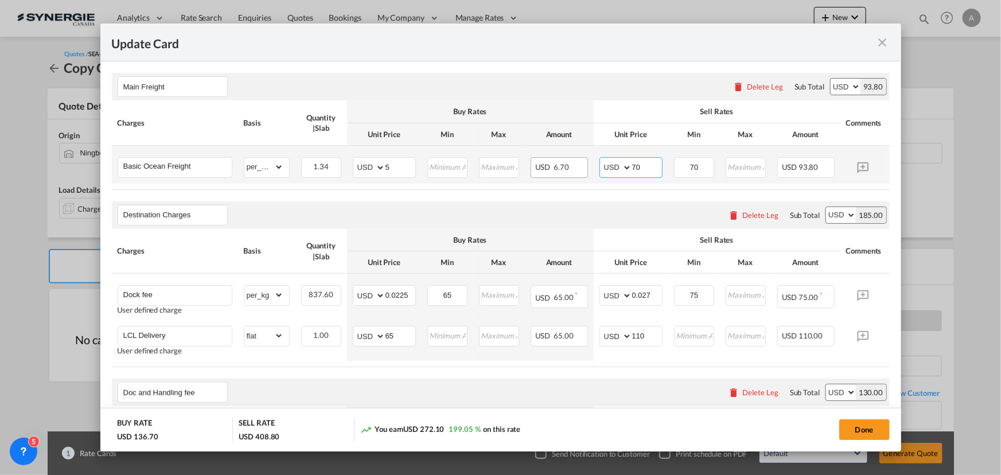
drag, startPoint x: 658, startPoint y: 170, endPoint x: 566, endPoint y: 166, distance: 91.9
click at [548, 162] on tr "Basic Ocean Freight Please Enter Already Exists gross_weight volumetric_weight …" at bounding box center [518, 165] width 813 height 38
type input "65"
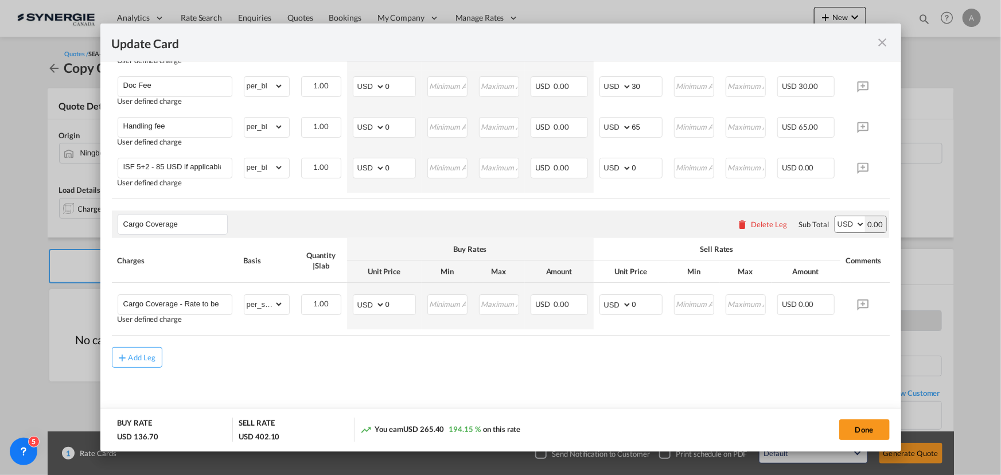
scroll to position [734, 0]
click at [851, 424] on button "Done" at bounding box center [865, 430] width 51 height 21
type input "[DATE]"
type input "13 Oct 2025"
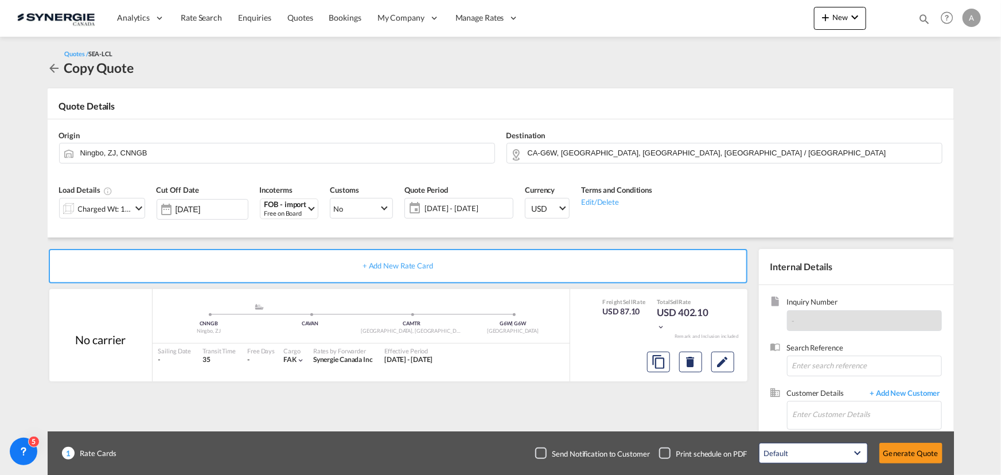
scroll to position [71, 0]
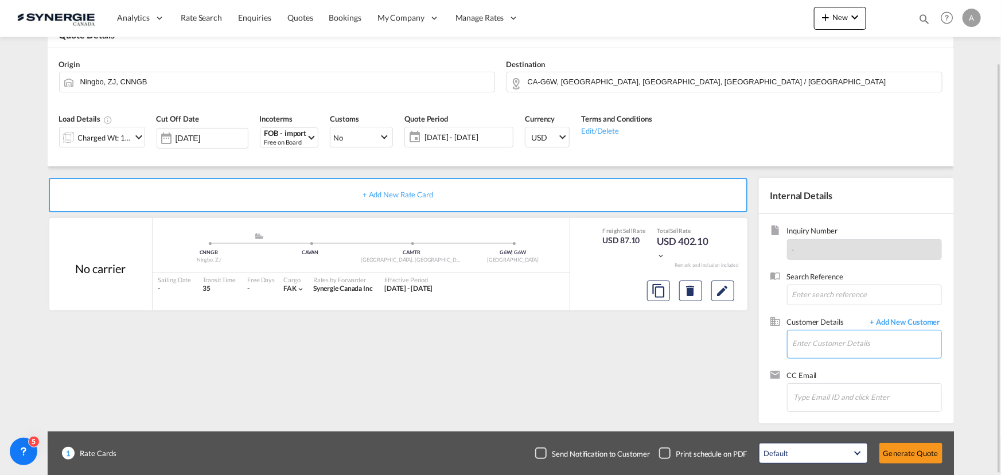
click at [843, 339] on input "Enter Customer Details" at bounding box center [867, 344] width 149 height 26
click at [819, 336] on input "Enter Customer Details" at bounding box center [867, 344] width 149 height 26
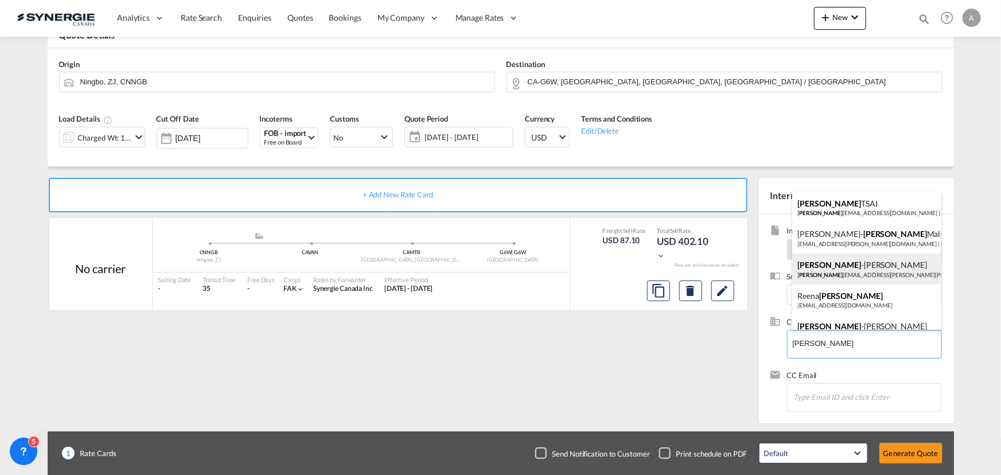
click at [847, 266] on div "Charles -Olivier Thibault charles -olivier.thibault@teknion.com | Teknion" at bounding box center [867, 269] width 149 height 31
type input "Teknion, Charles-Olivier Thibault, charles-olivier.thibault@teknion.com"
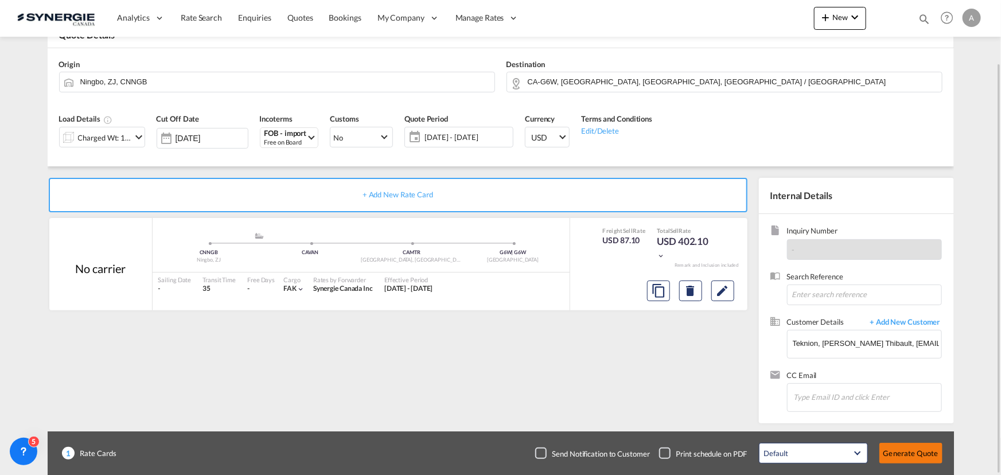
click at [905, 453] on button "Generate Quote" at bounding box center [911, 453] width 63 height 21
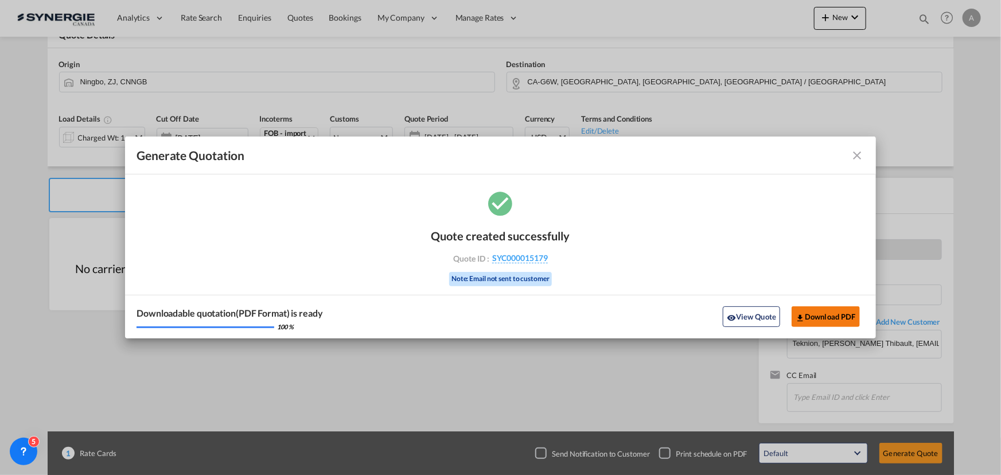
click at [827, 316] on button "Download PDF" at bounding box center [826, 316] width 68 height 21
click at [747, 316] on button "View Quote" at bounding box center [751, 316] width 57 height 21
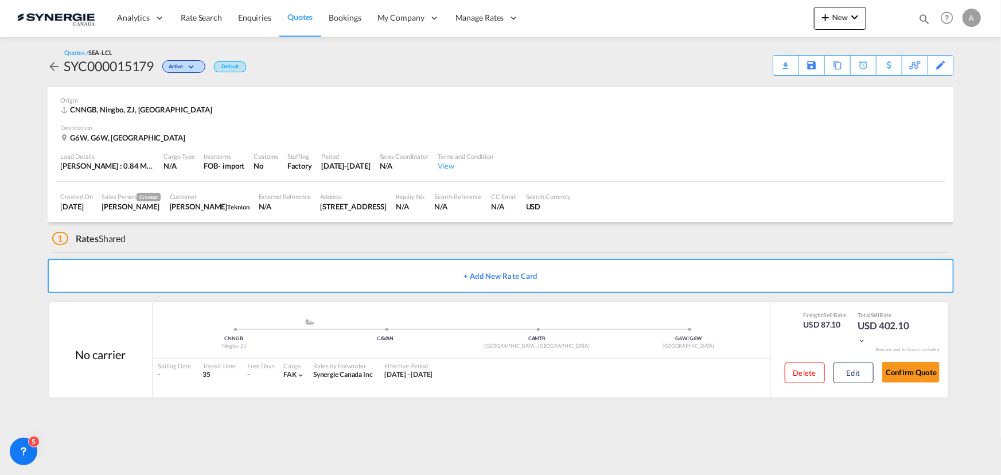
drag, startPoint x: 921, startPoint y: 14, endPoint x: 840, endPoint y: 22, distance: 81.3
click at [921, 14] on md-icon "icon-magnify" at bounding box center [924, 19] width 13 height 13
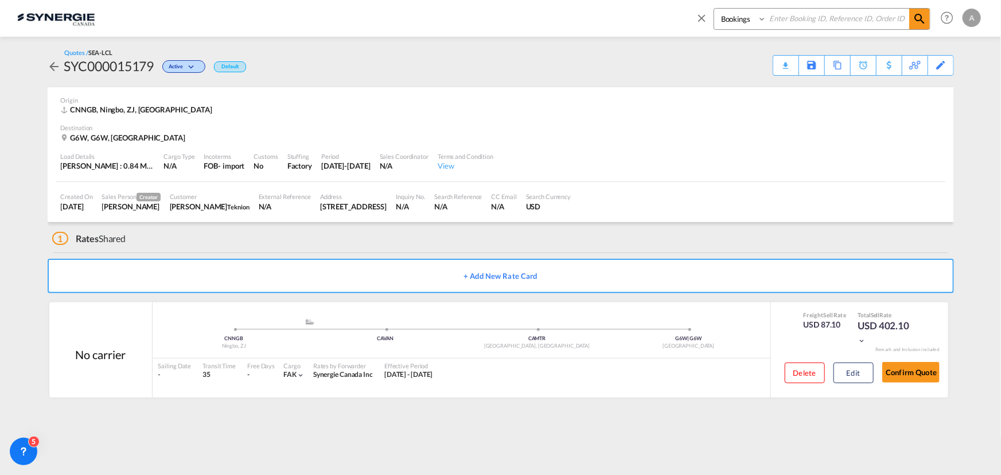
click at [750, 25] on select "Bookings Quotes Enquiries" at bounding box center [742, 19] width 55 height 21
select select "Quotes"
click at [715, 9] on select "Bookings Quotes Enquiries" at bounding box center [742, 19] width 55 height 21
click at [815, 23] on input at bounding box center [838, 19] width 143 height 20
type input "13616"
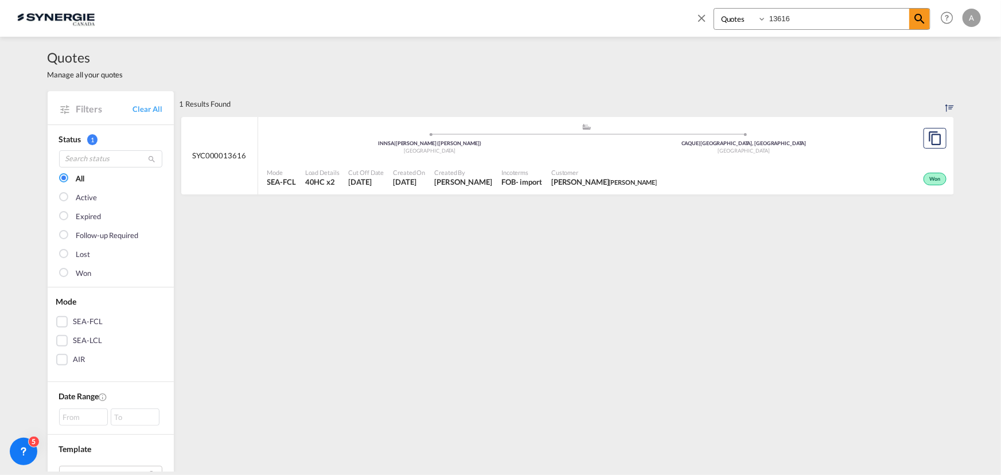
click at [662, 169] on div "Won" at bounding box center [806, 178] width 288 height 29
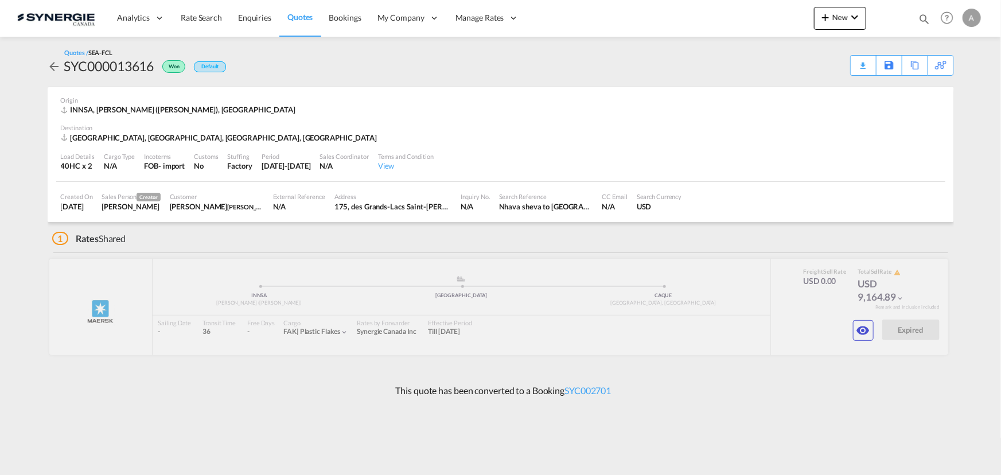
click at [0, 0] on div "Download Quote" at bounding box center [0, 0] width 0 height 0
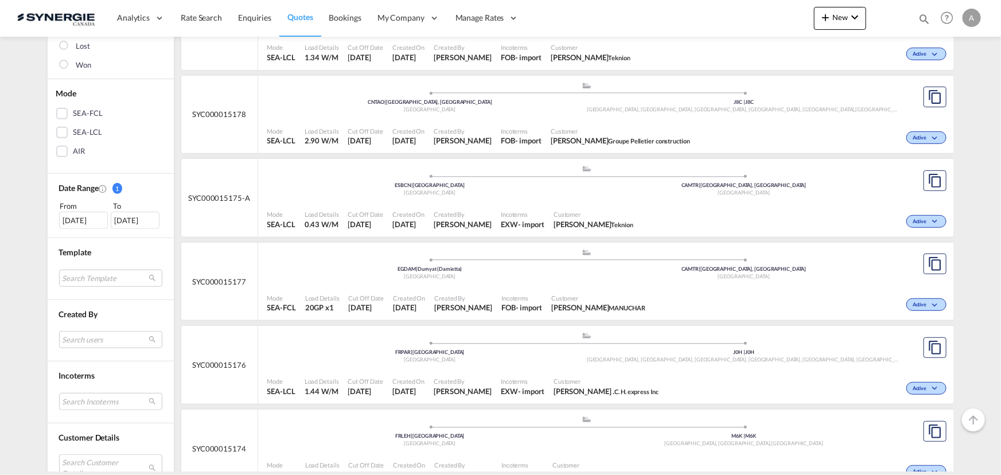
scroll to position [417, 0]
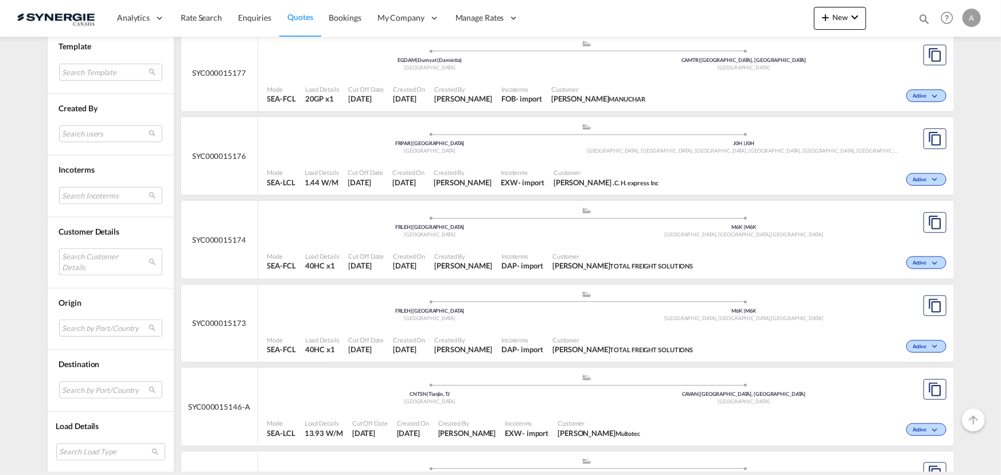
click at [77, 257] on md-select "Search Customer Details user name user [PERSON_NAME] . [PERSON_NAME][EMAIL_ADDR…" at bounding box center [110, 262] width 103 height 26
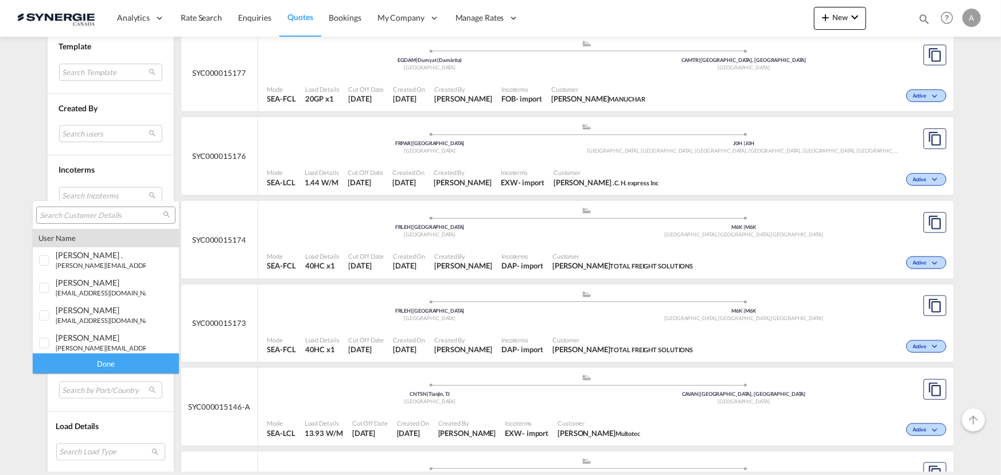
click at [94, 212] on input "search" at bounding box center [101, 216] width 123 height 10
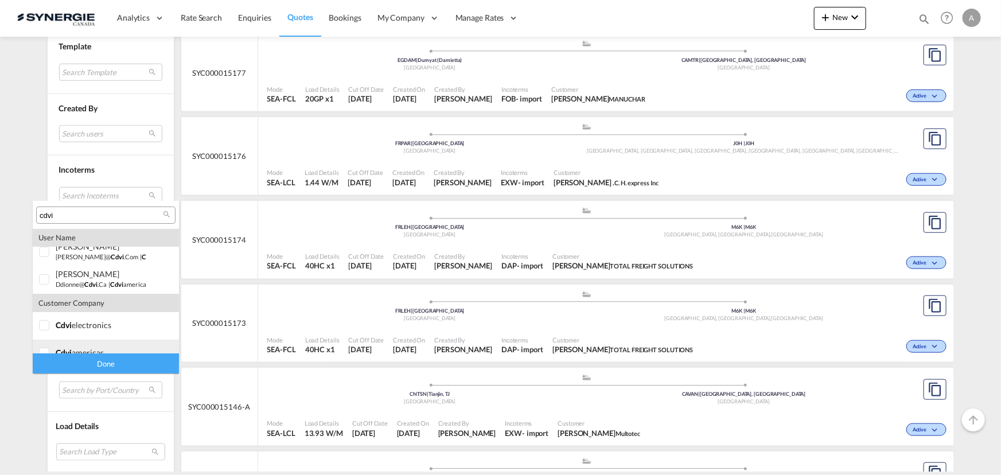
scroll to position [22, 0]
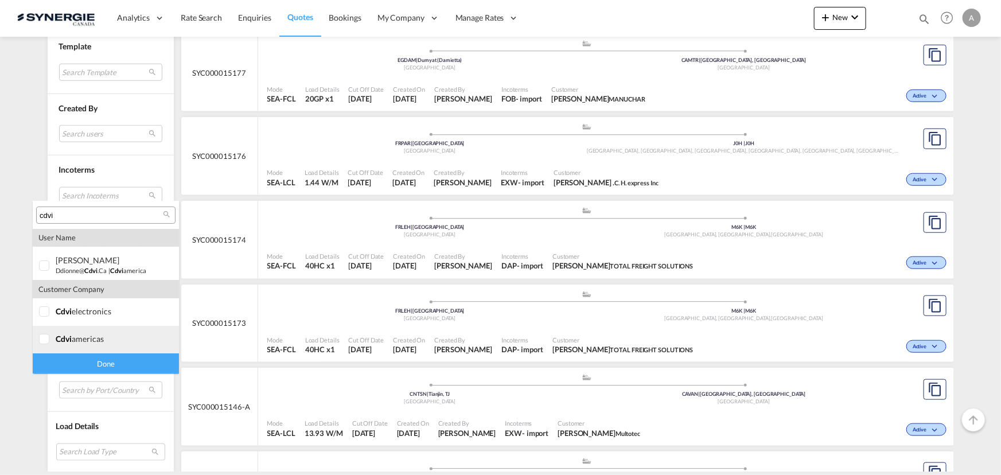
type input "cdvi"
click at [56, 340] on span "cdvi" at bounding box center [64, 339] width 16 height 10
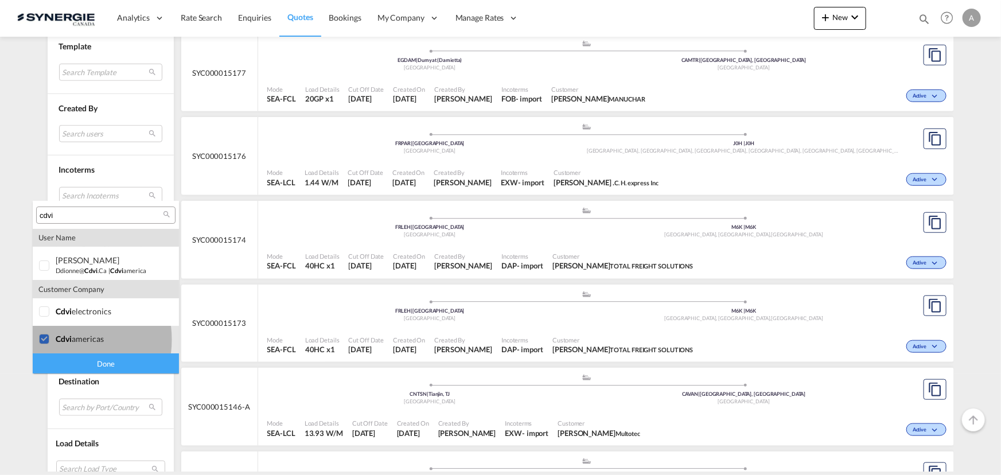
click at [64, 361] on div "Done" at bounding box center [106, 364] width 146 height 20
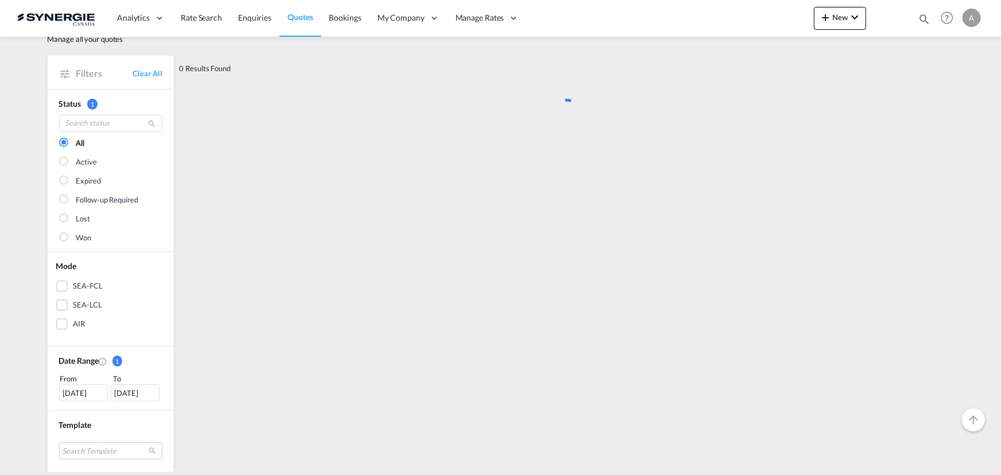
scroll to position [0, 0]
